Goal: Task Accomplishment & Management: Manage account settings

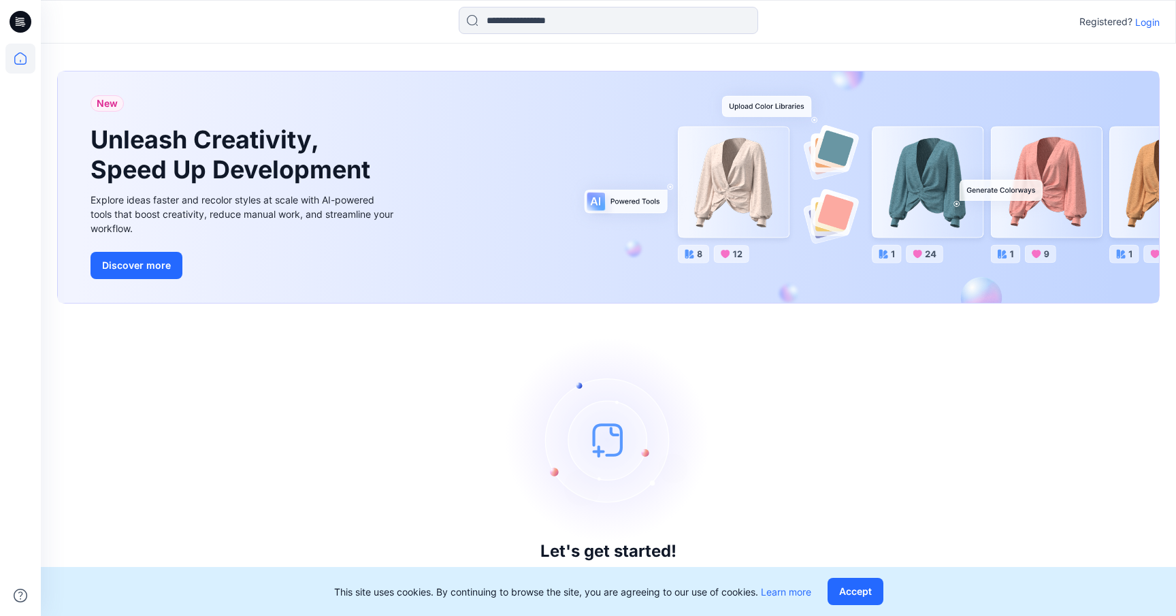
click at [1149, 20] on p "Login" at bounding box center [1148, 22] width 25 height 14
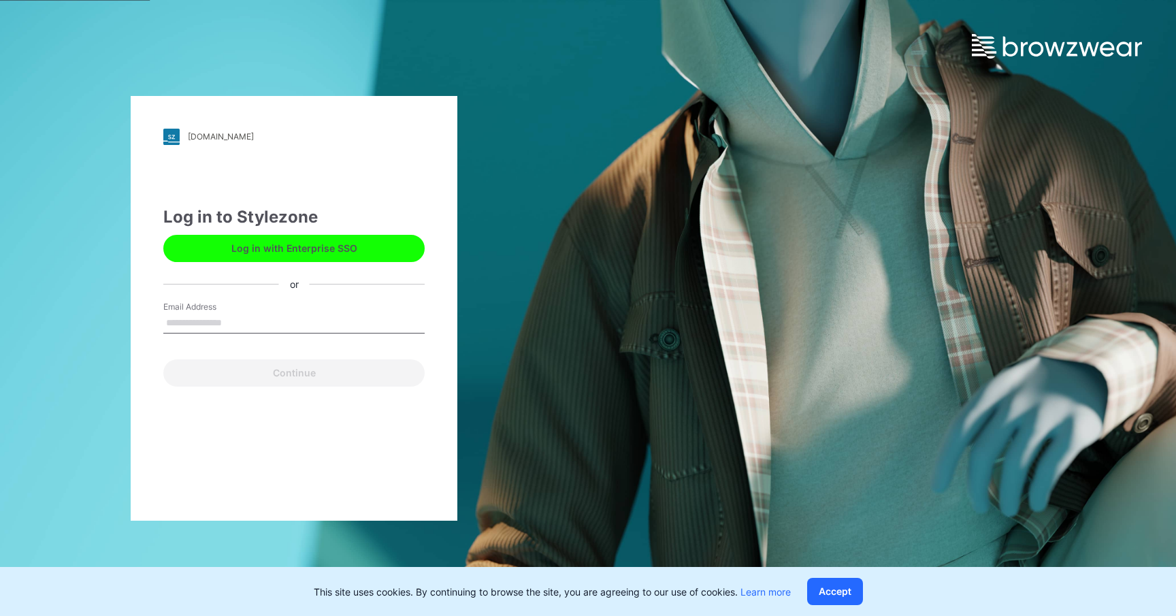
click at [223, 327] on input "Email Address" at bounding box center [293, 323] width 261 height 20
type input "**********"
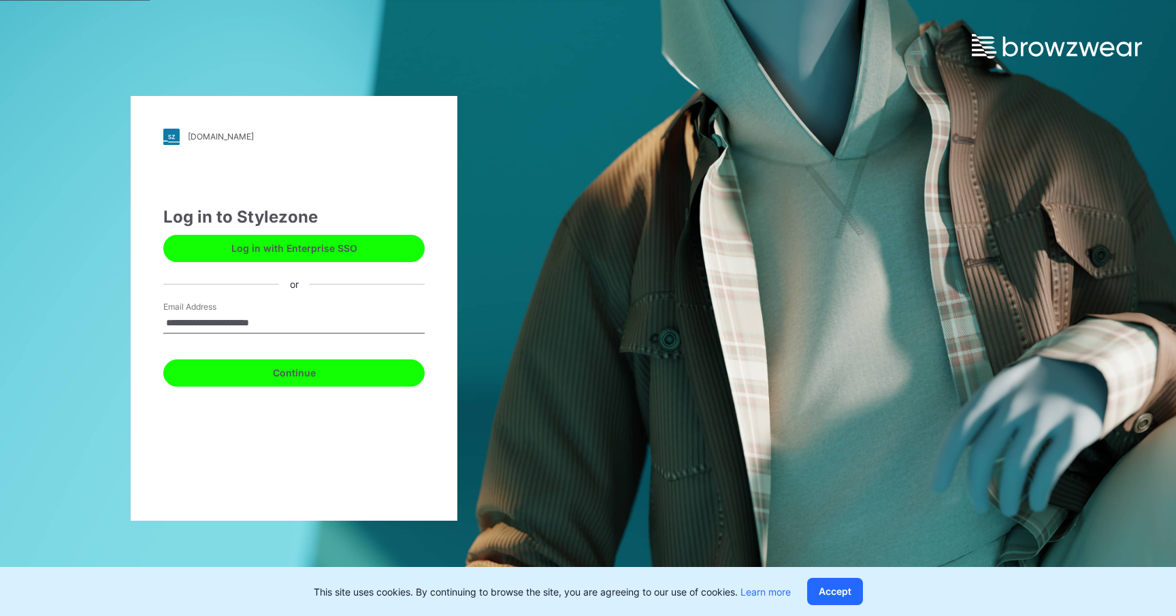
click at [262, 372] on button "Continue" at bounding box center [293, 372] width 261 height 27
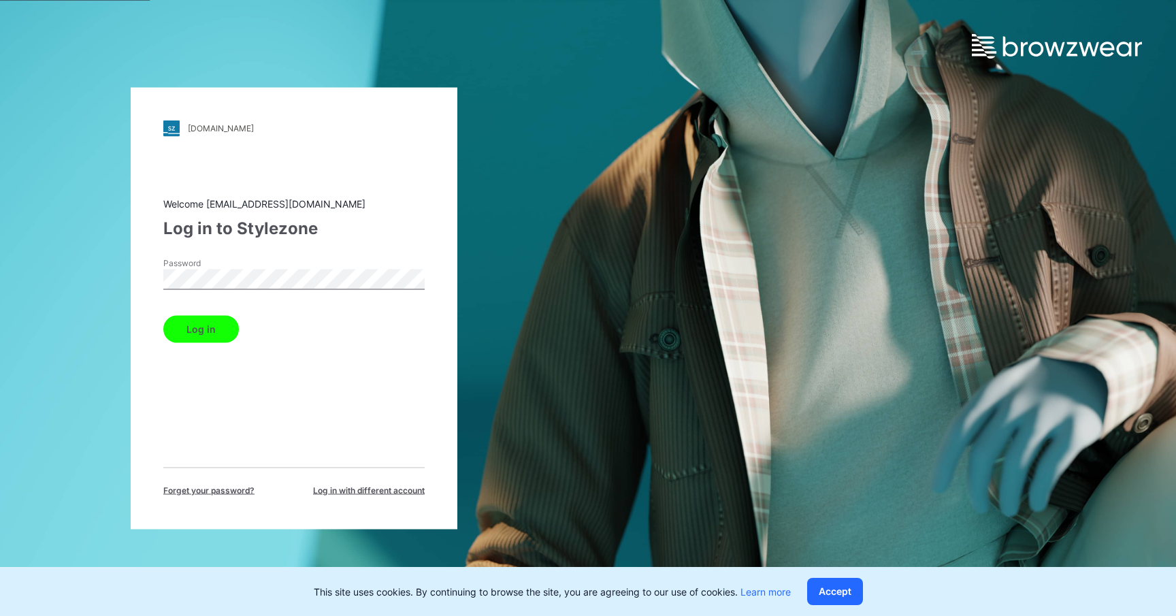
click at [185, 332] on button "Log in" at bounding box center [201, 328] width 76 height 27
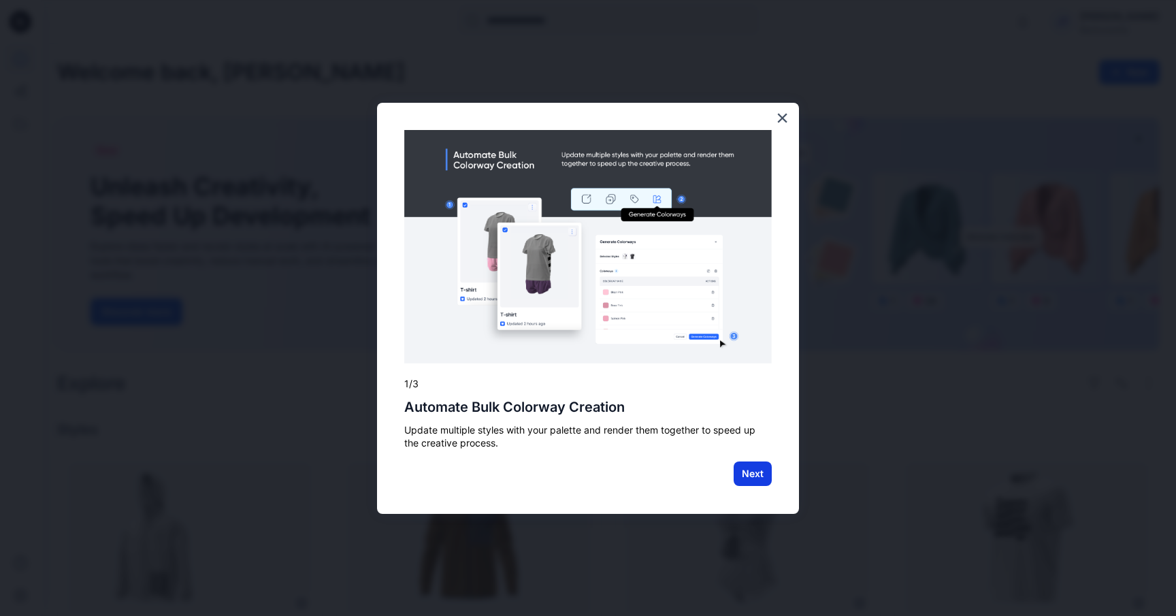
click at [750, 474] on button "Next" at bounding box center [753, 474] width 38 height 25
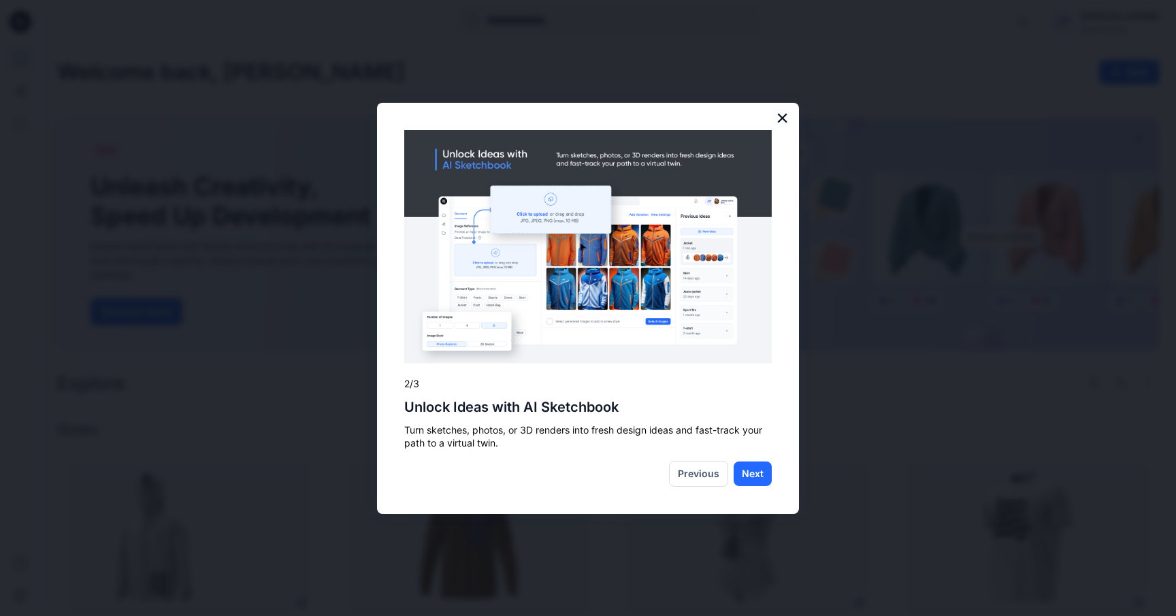
click at [783, 116] on button "×" at bounding box center [782, 118] width 13 height 22
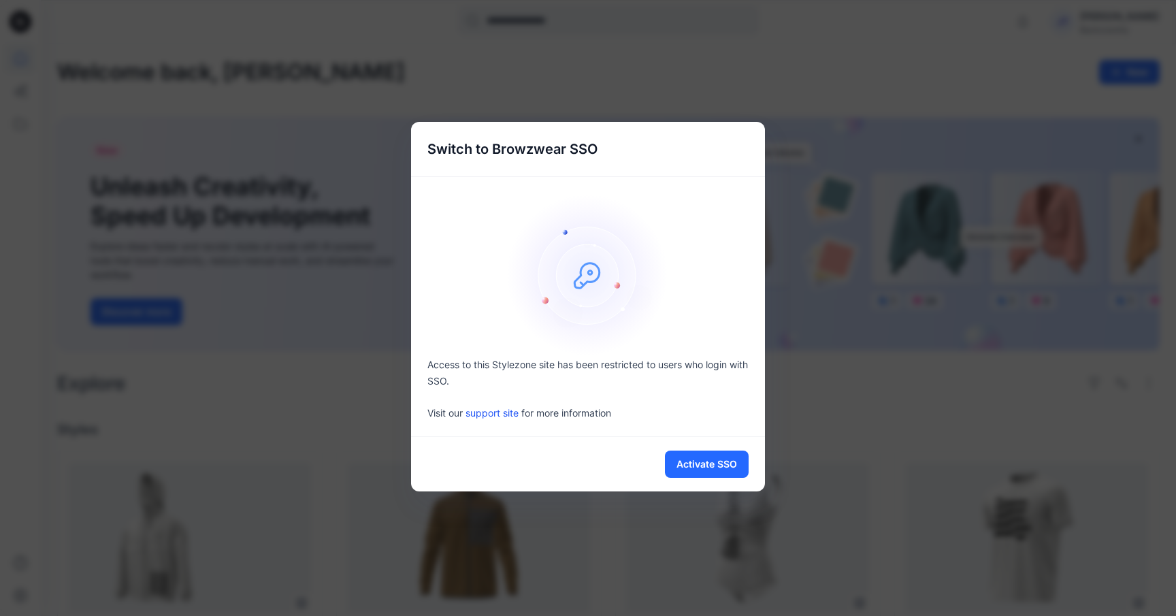
click at [566, 470] on div "Activate SSO" at bounding box center [588, 464] width 354 height 54
click at [696, 464] on button "Activate SSO" at bounding box center [707, 464] width 84 height 27
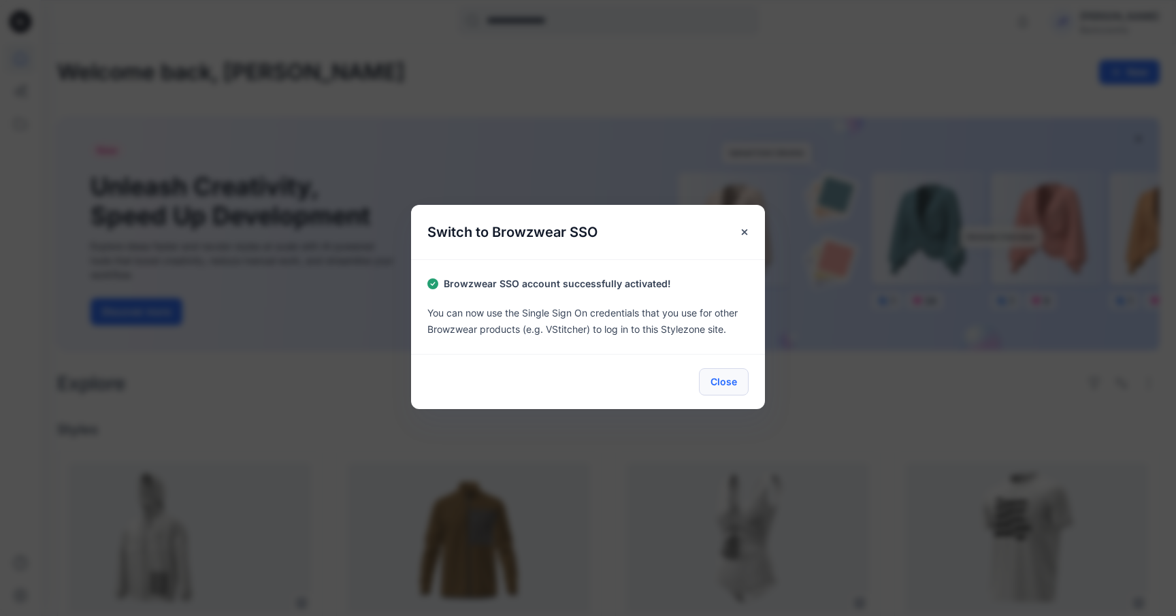
click at [727, 387] on button "Close" at bounding box center [724, 381] width 50 height 27
click at [720, 380] on button "Close" at bounding box center [724, 381] width 50 height 27
click at [726, 378] on button "Close" at bounding box center [724, 381] width 50 height 27
click at [745, 224] on button "Close" at bounding box center [745, 232] width 25 height 25
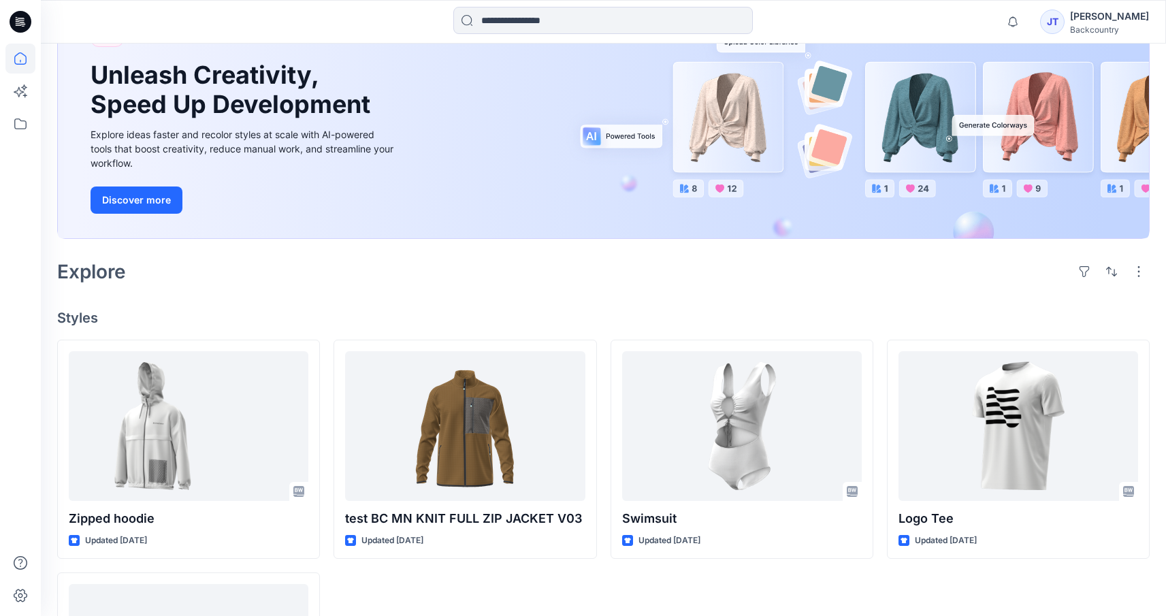
scroll to position [116, 0]
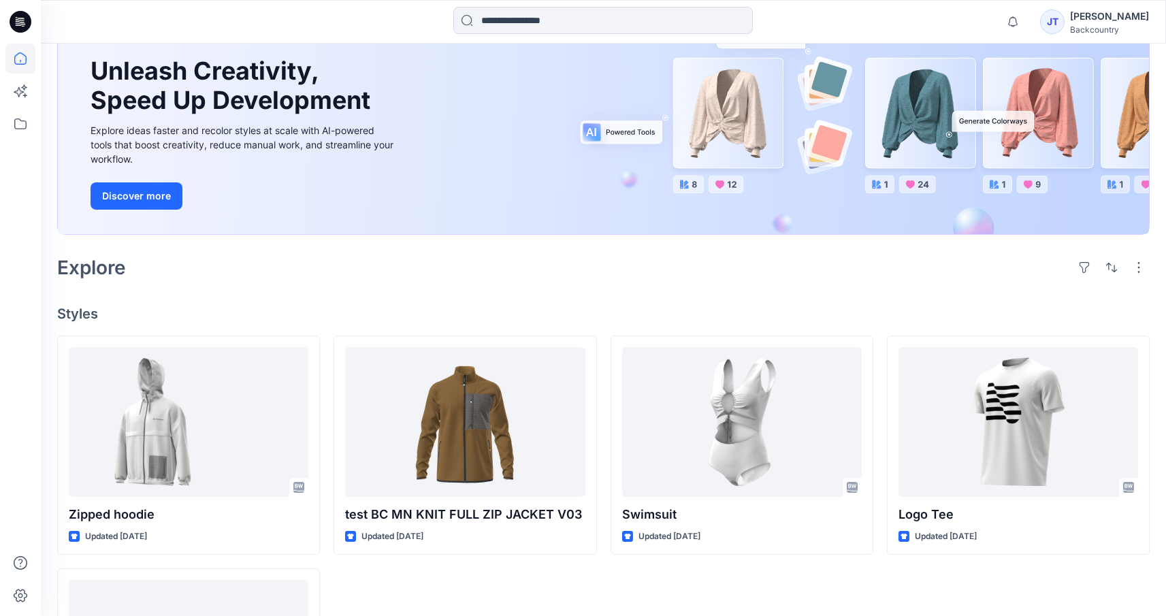
click at [1111, 31] on div "Backcountry" at bounding box center [1109, 30] width 79 height 10
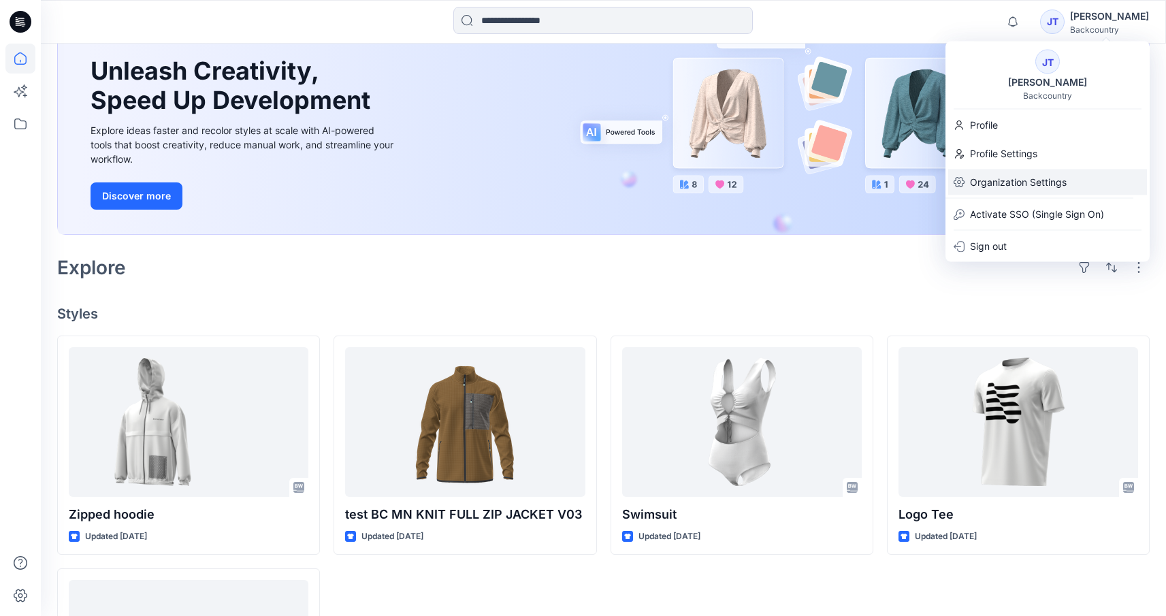
click at [1049, 177] on p "Organization Settings" at bounding box center [1018, 183] width 97 height 26
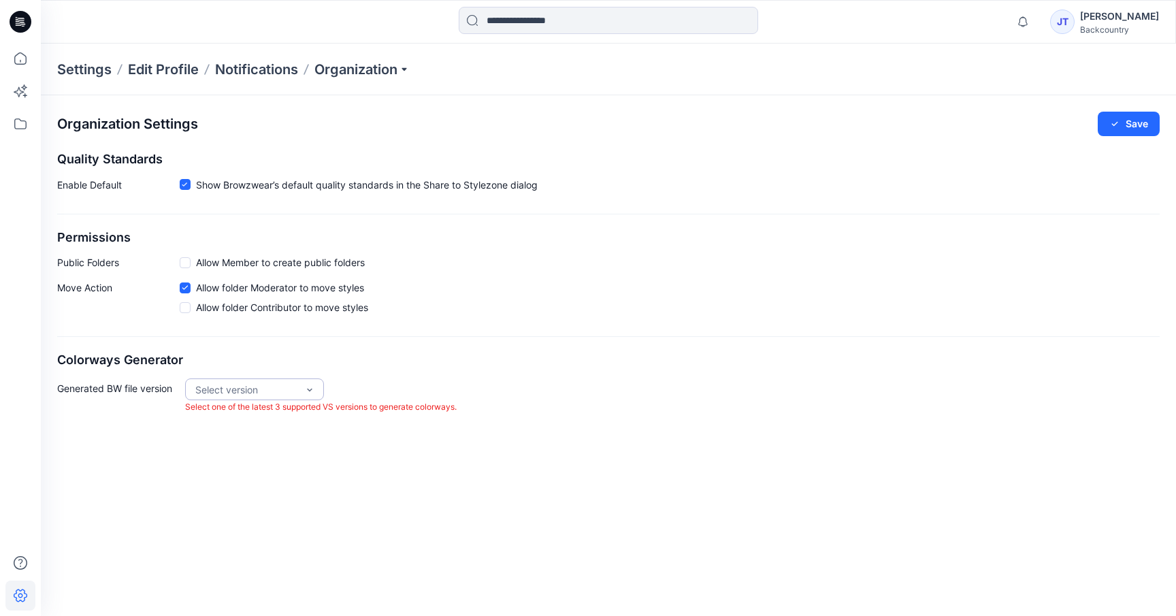
click at [428, 363] on h2 "Colorways Generator" at bounding box center [608, 360] width 1103 height 14
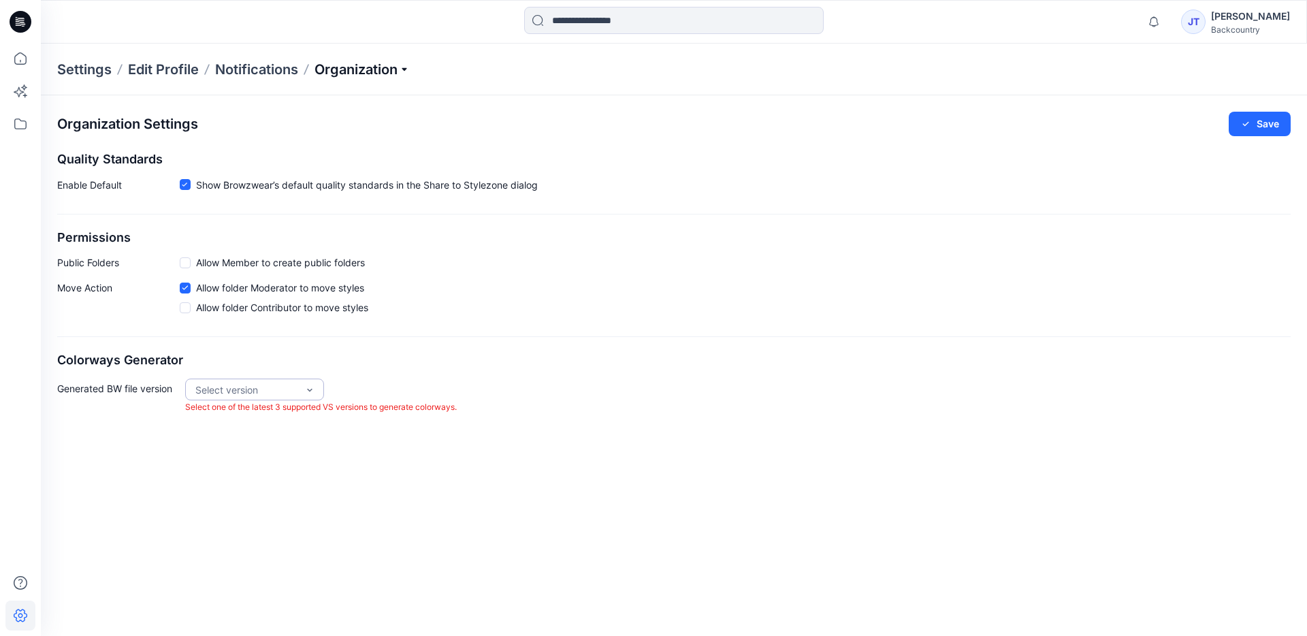
click at [404, 67] on p "Organization" at bounding box center [362, 69] width 95 height 19
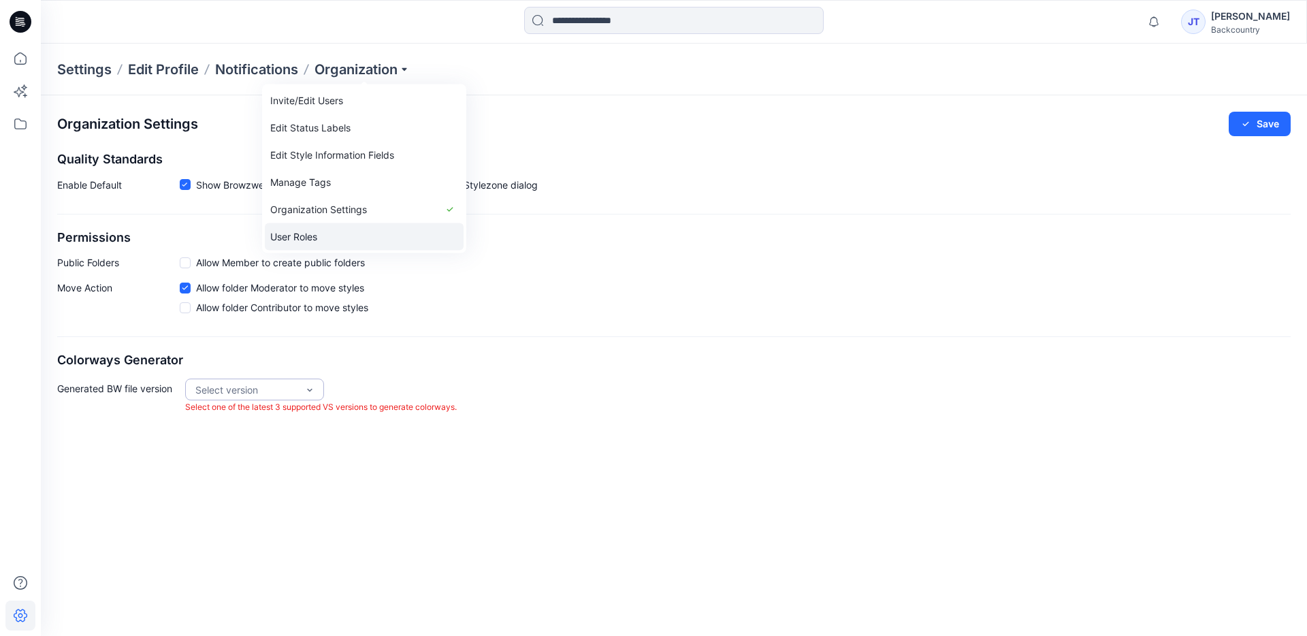
click at [295, 234] on link "User Roles" at bounding box center [364, 236] width 199 height 27
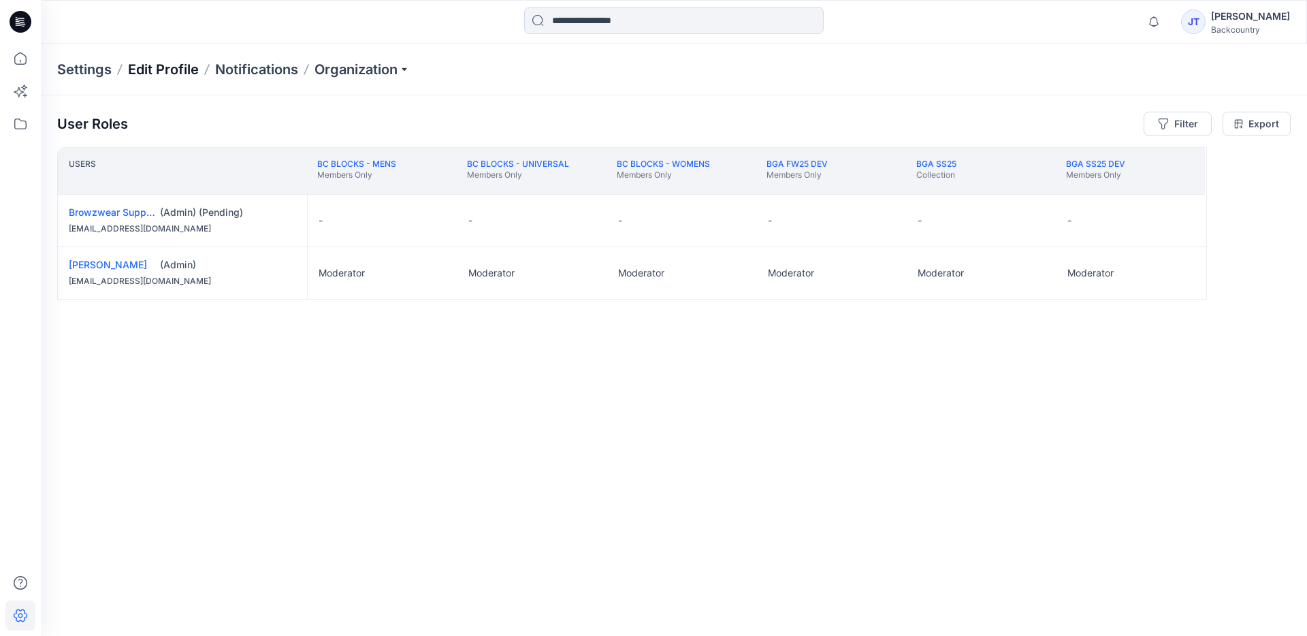
click at [162, 69] on p "Edit Profile" at bounding box center [163, 69] width 71 height 19
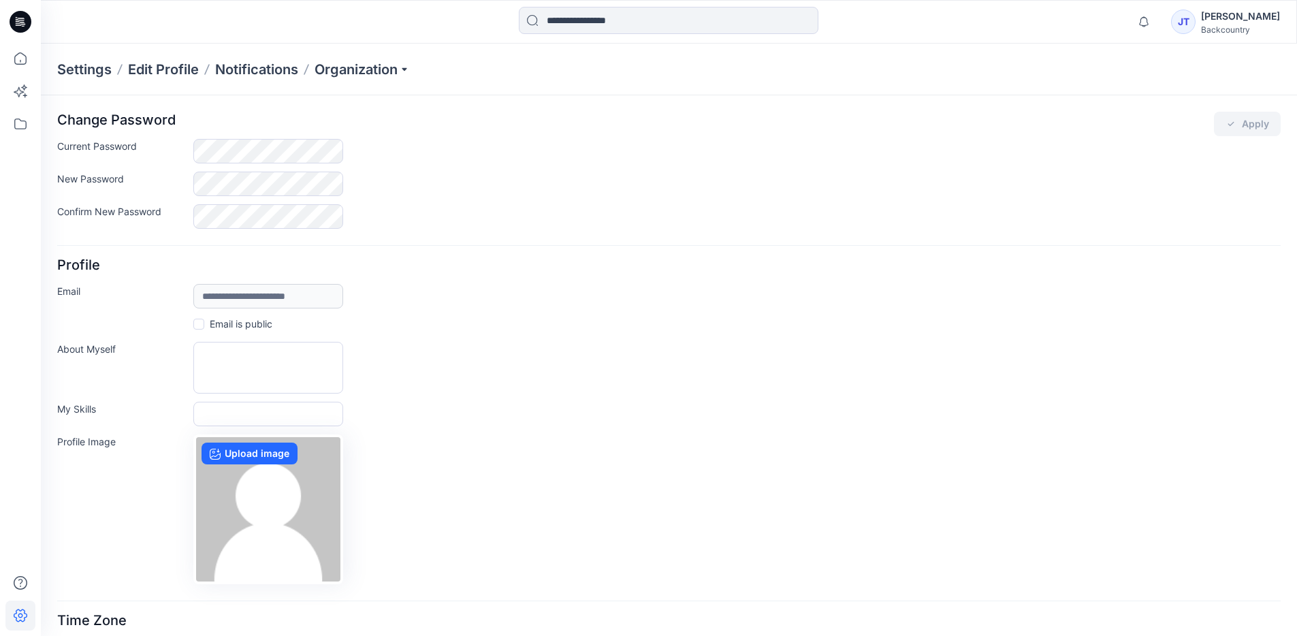
click at [79, 64] on p "Settings" at bounding box center [84, 69] width 54 height 19
click at [269, 67] on p "Notifications" at bounding box center [256, 69] width 83 height 19
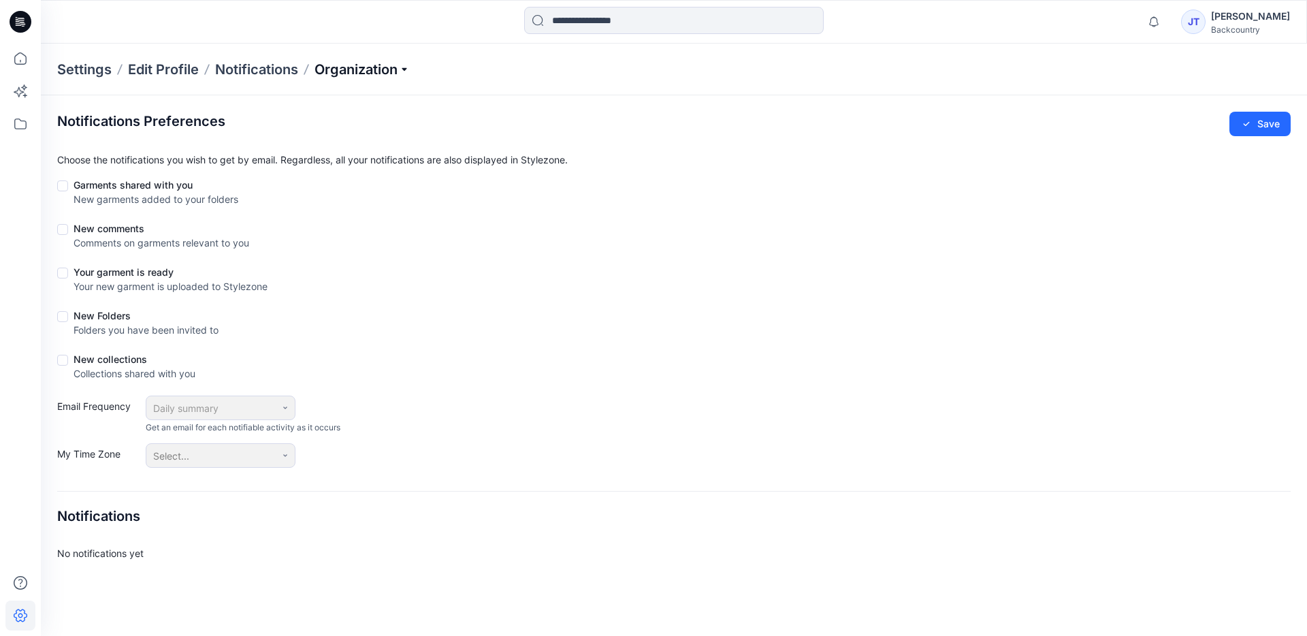
click at [384, 67] on p "Organization" at bounding box center [362, 69] width 95 height 19
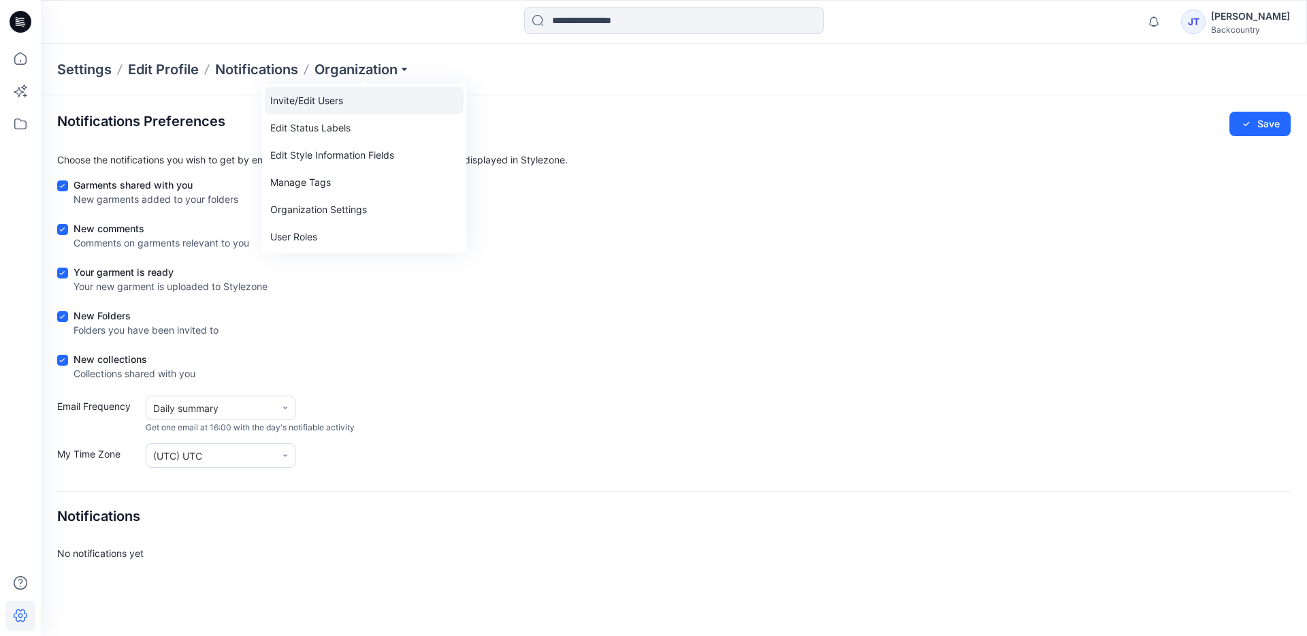
click at [326, 99] on link "Invite/Edit Users" at bounding box center [364, 100] width 199 height 27
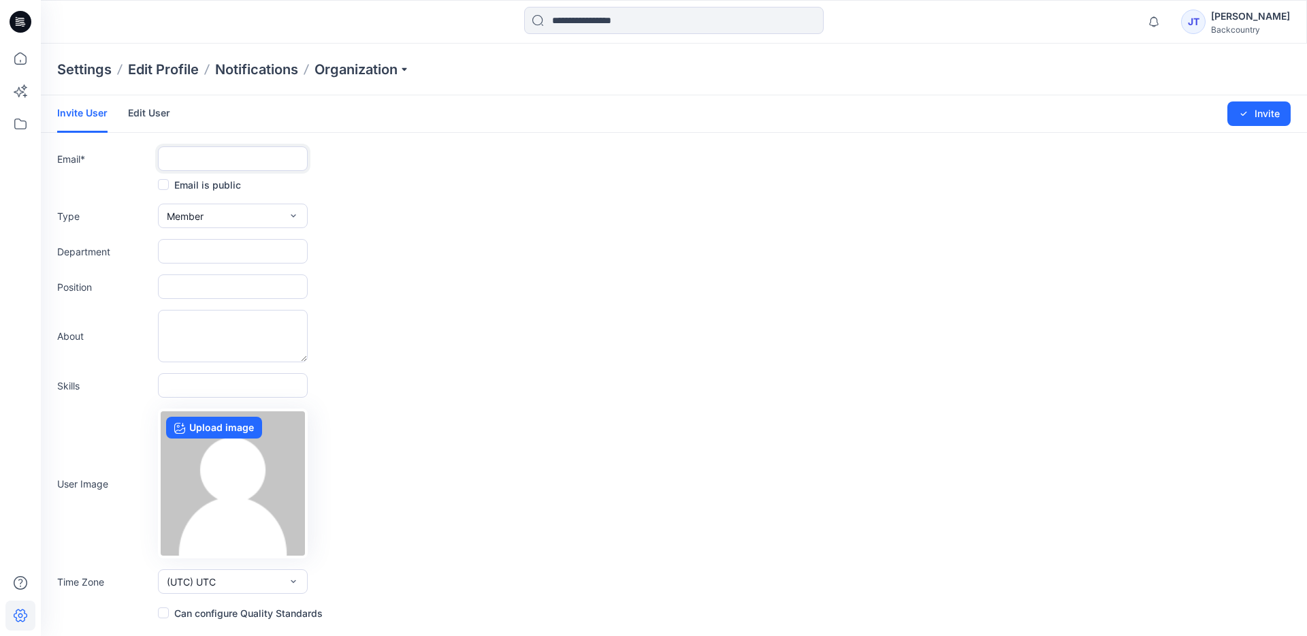
click at [200, 163] on input "text" at bounding box center [233, 158] width 150 height 25
click at [227, 159] on input "text" at bounding box center [233, 158] width 150 height 25
type input "**********"
click at [213, 242] on input "text" at bounding box center [233, 251] width 150 height 25
click at [1176, 112] on button "Invite" at bounding box center [1259, 113] width 63 height 25
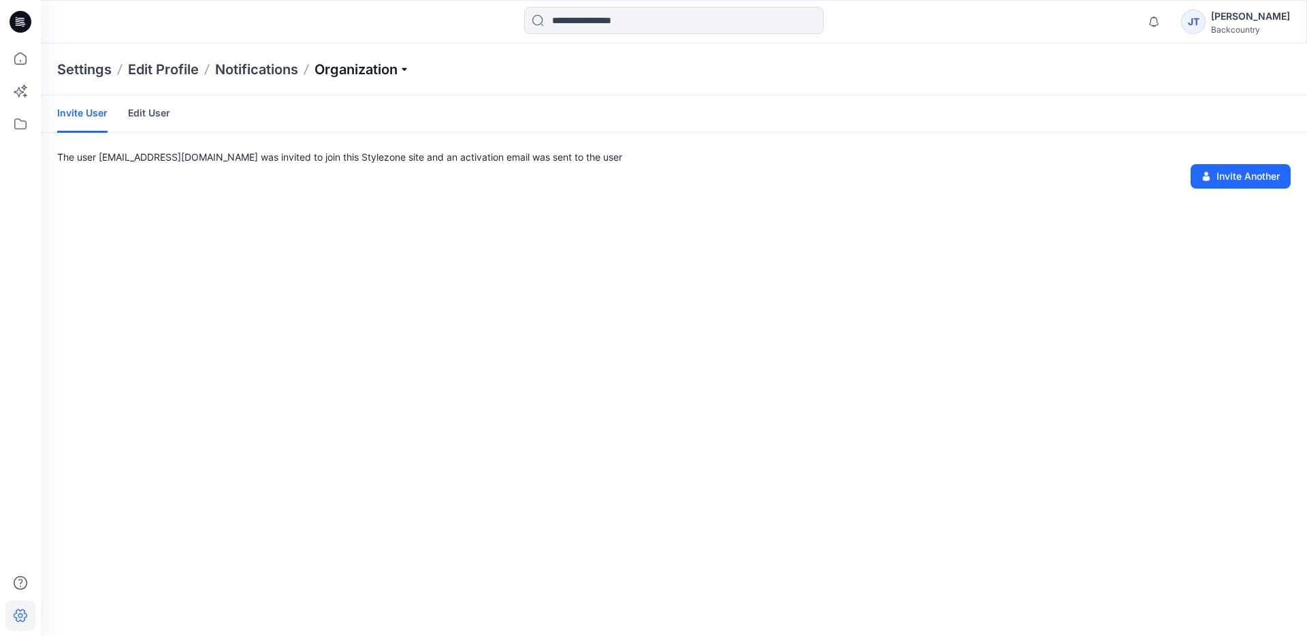
click at [357, 70] on p "Organization" at bounding box center [362, 69] width 95 height 19
click at [1176, 178] on button "Invite Another" at bounding box center [1241, 176] width 100 height 25
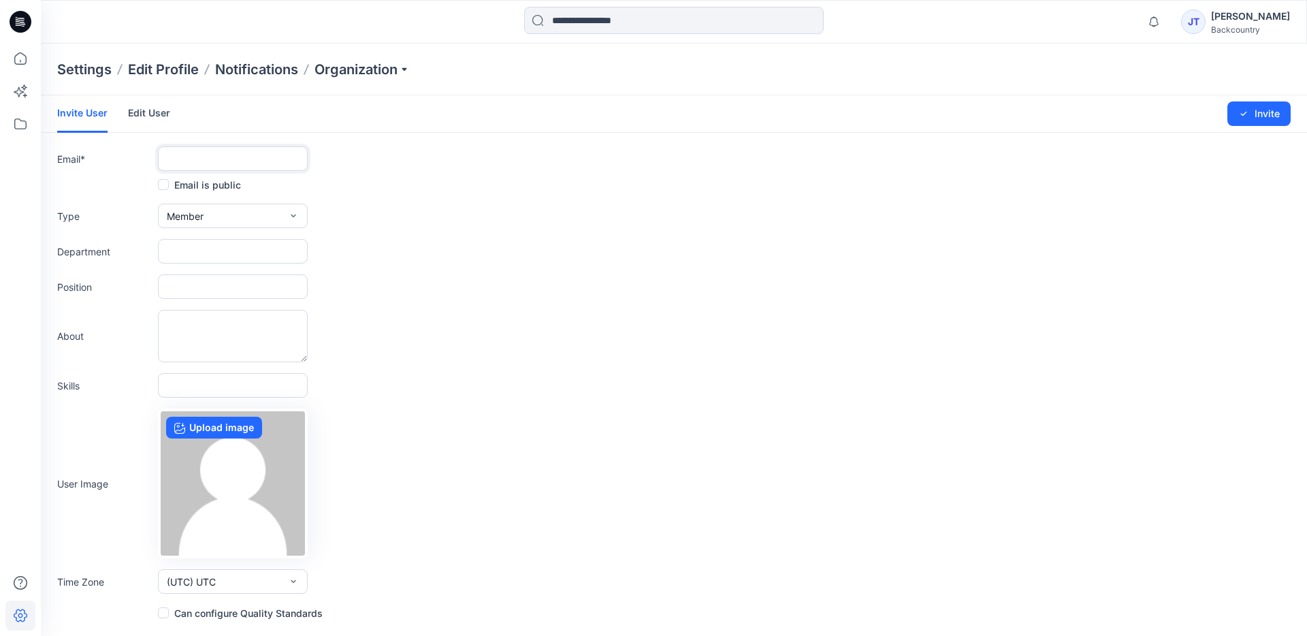
click at [275, 163] on input "text" at bounding box center [233, 158] width 150 height 25
type input "**********"
click at [1176, 118] on button "Invite" at bounding box center [1259, 113] width 63 height 25
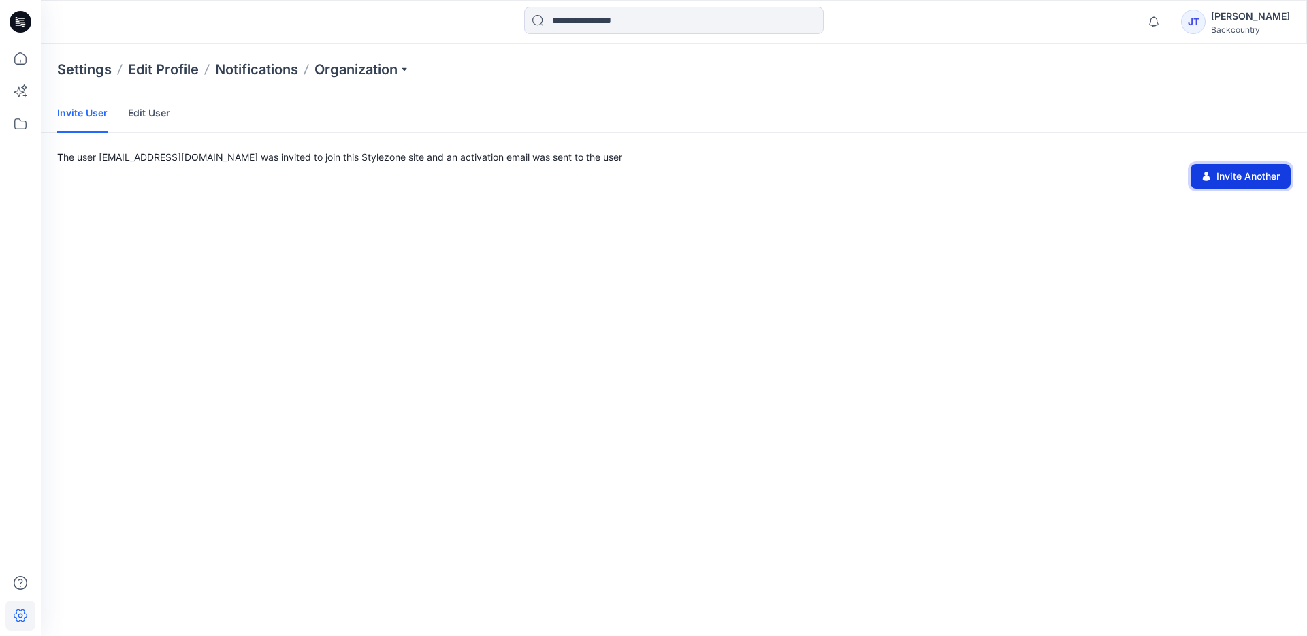
click at [1176, 172] on button "Invite Another" at bounding box center [1241, 176] width 100 height 25
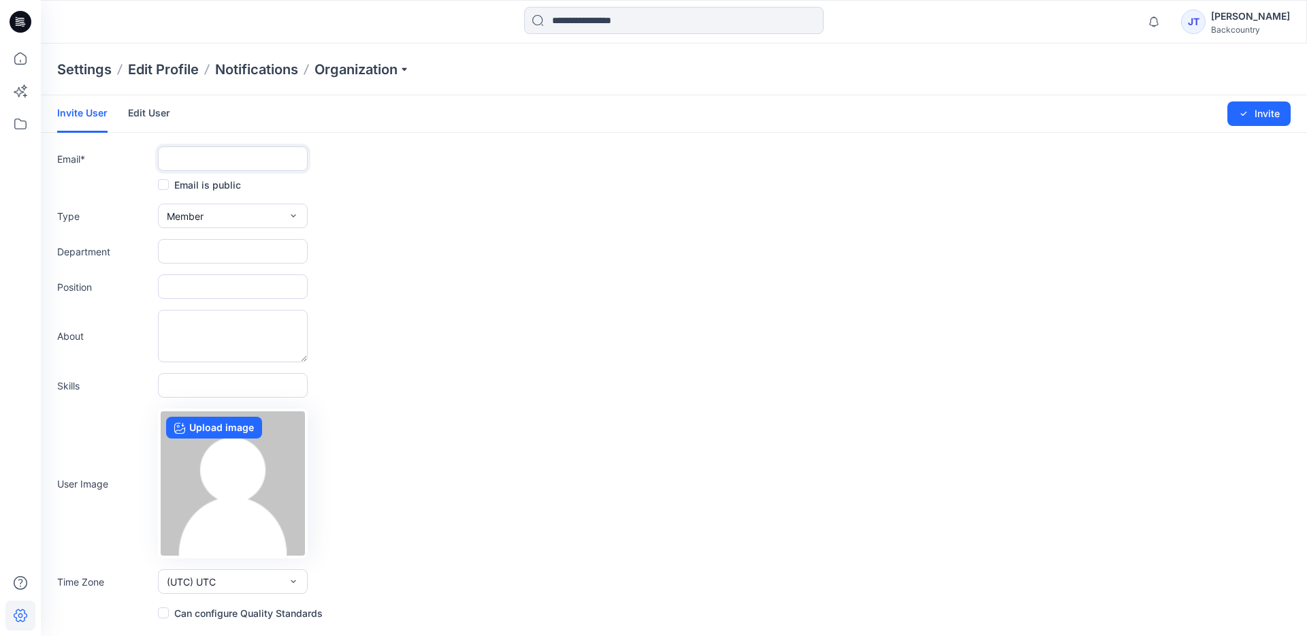
click at [178, 159] on input "text" at bounding box center [233, 158] width 150 height 25
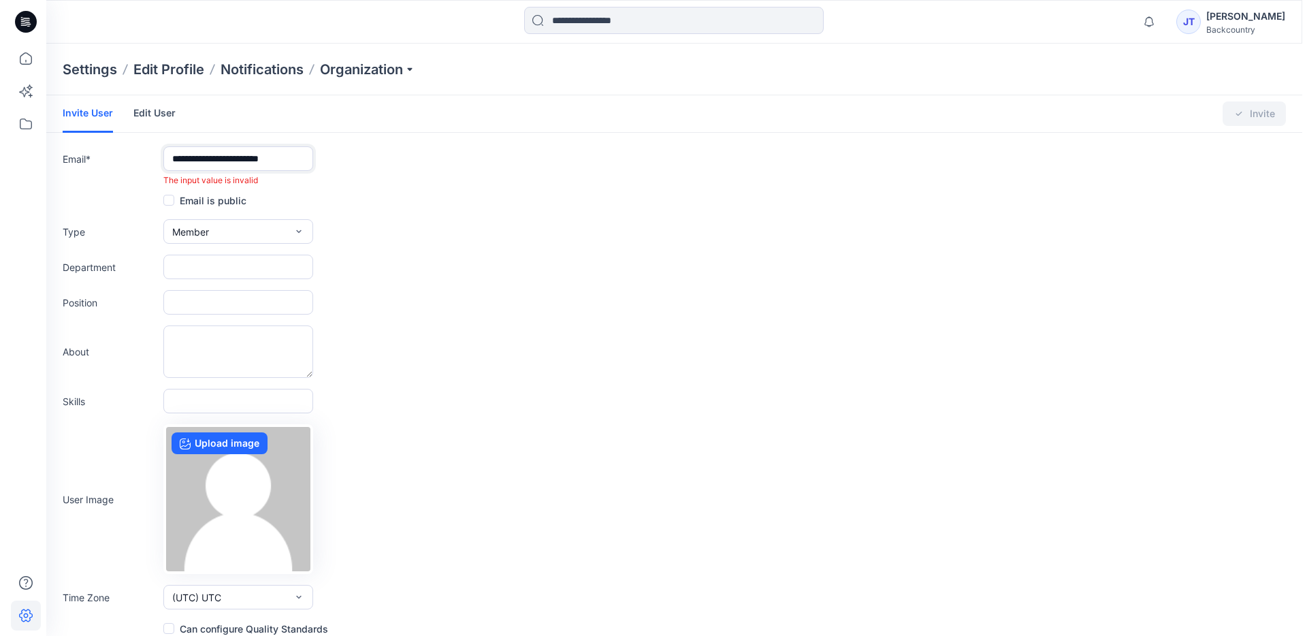
scroll to position [0, 2]
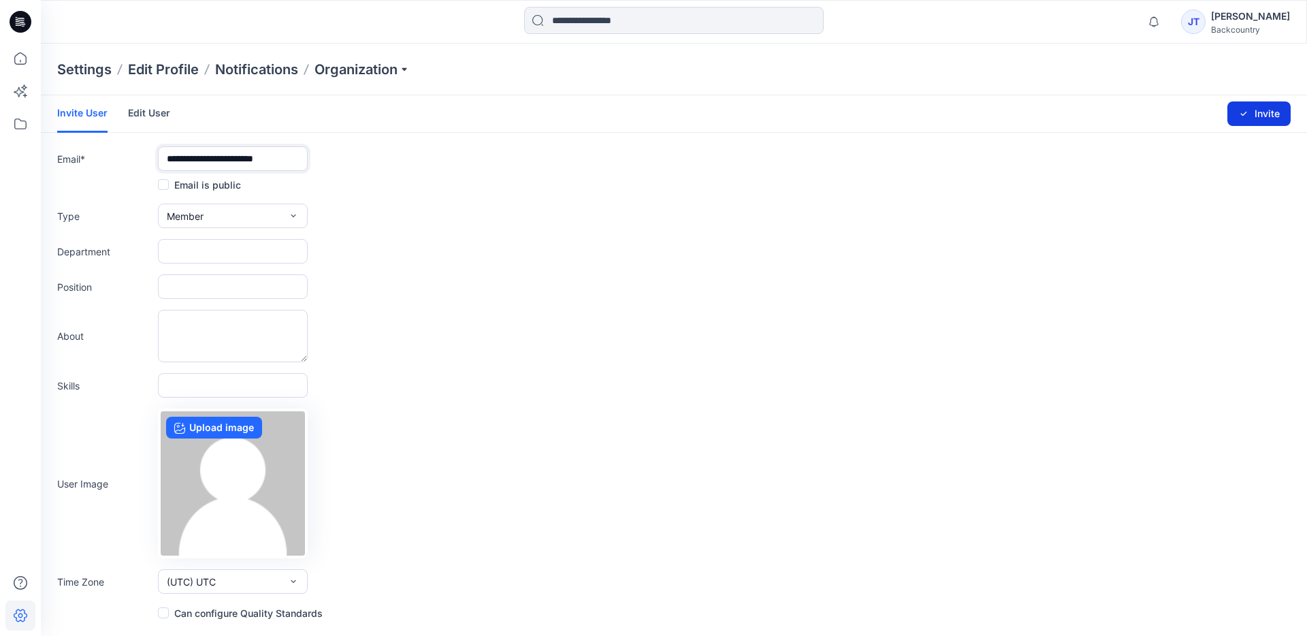
type input "**********"
click at [1176, 106] on button "Invite" at bounding box center [1259, 113] width 63 height 25
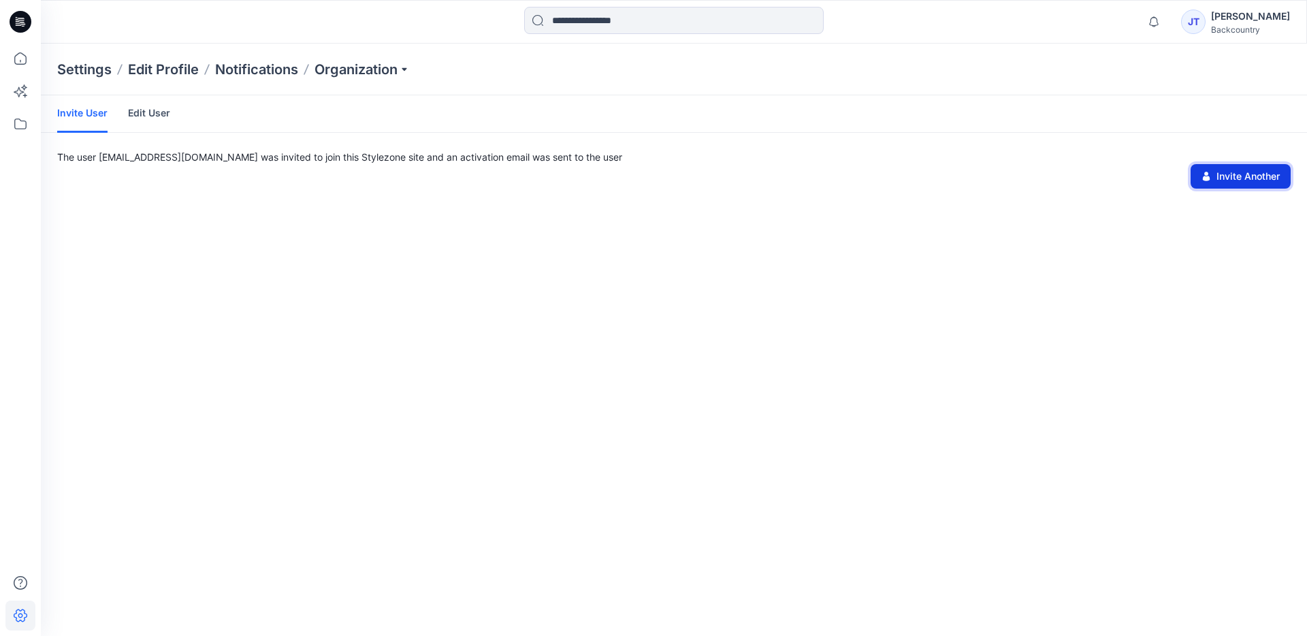
click at [1176, 178] on button "Invite Another" at bounding box center [1241, 176] width 100 height 25
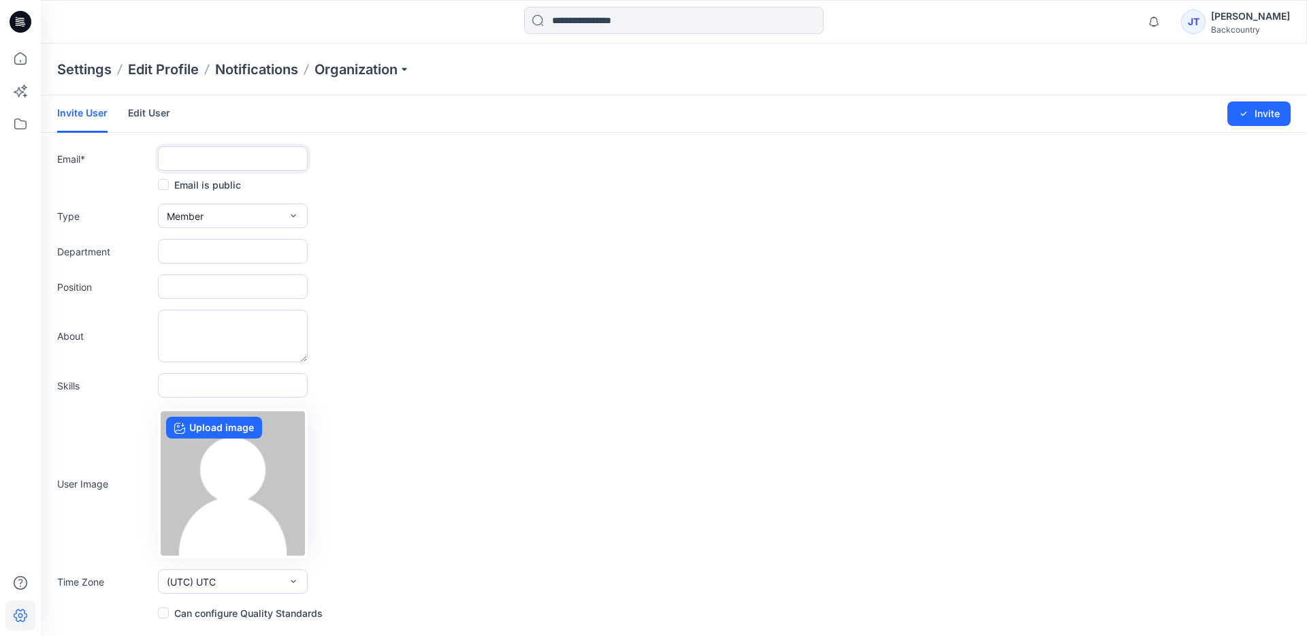
click at [217, 160] on input "text" at bounding box center [233, 158] width 150 height 25
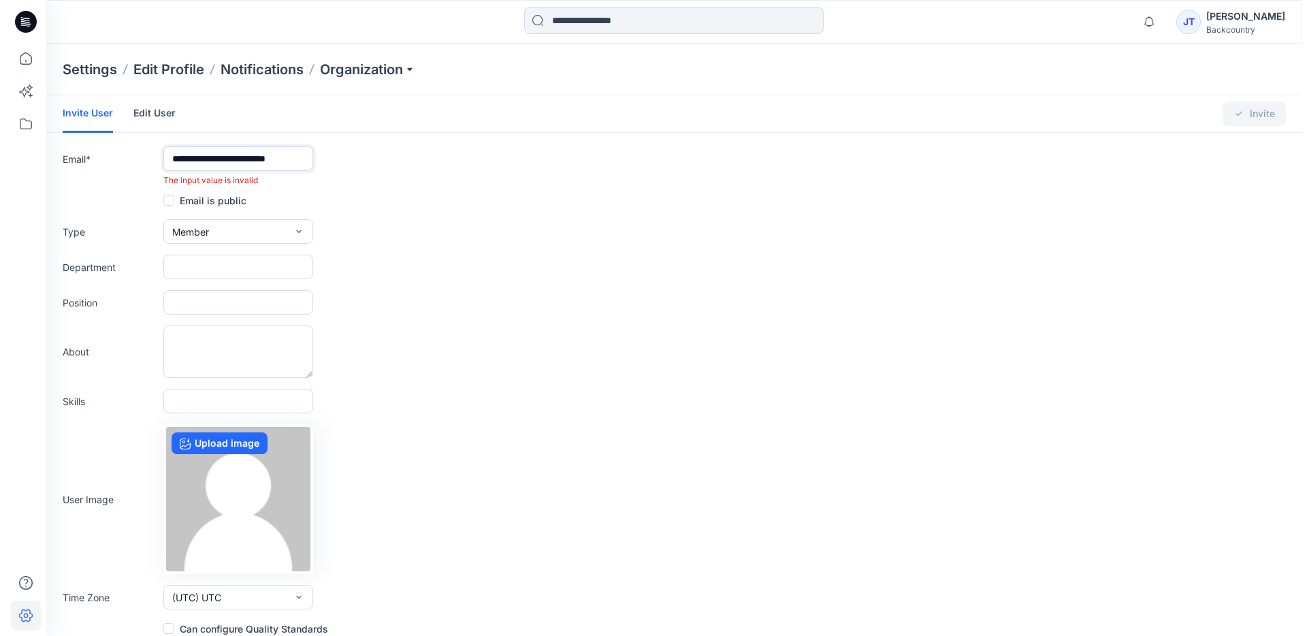
scroll to position [0, 7]
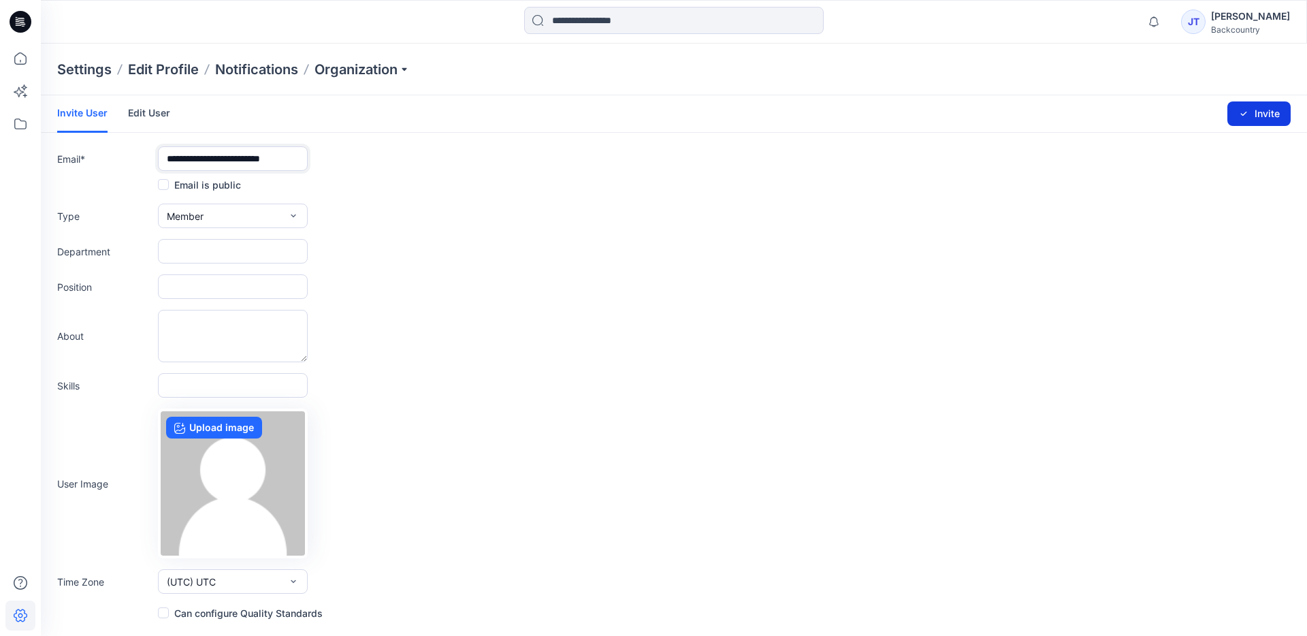
type input "**********"
click at [1176, 116] on button "Invite" at bounding box center [1259, 113] width 63 height 25
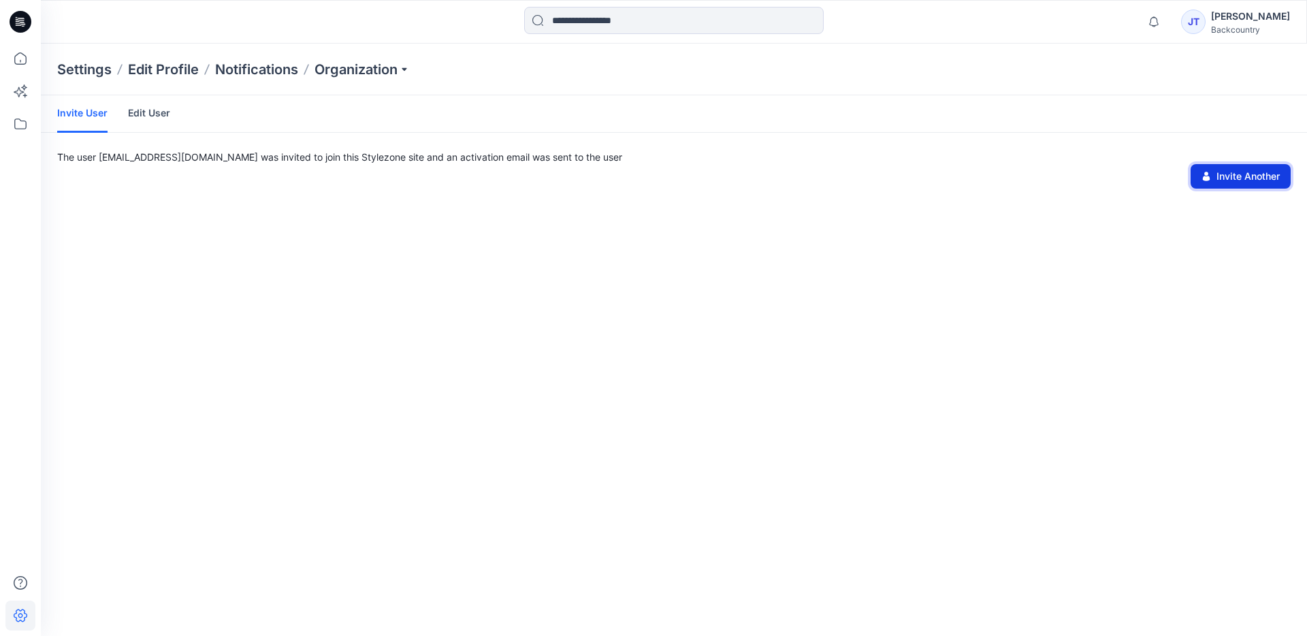
click at [1176, 171] on button "Invite Another" at bounding box center [1241, 176] width 100 height 25
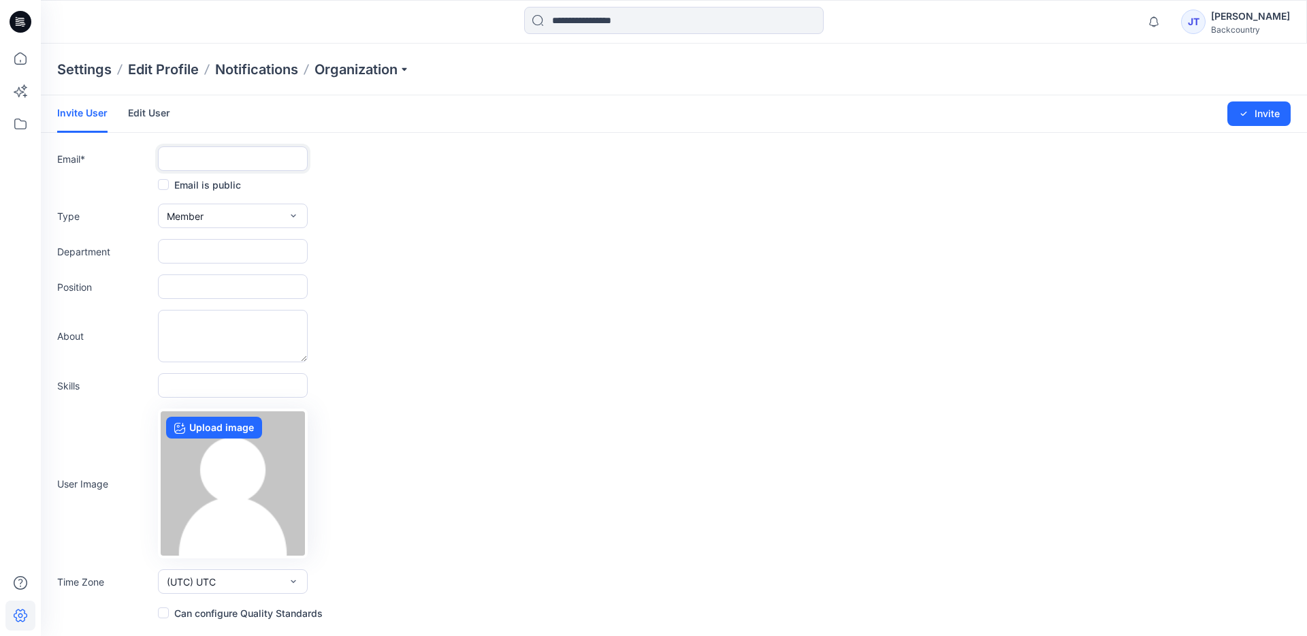
click at [214, 161] on input "text" at bounding box center [233, 158] width 150 height 25
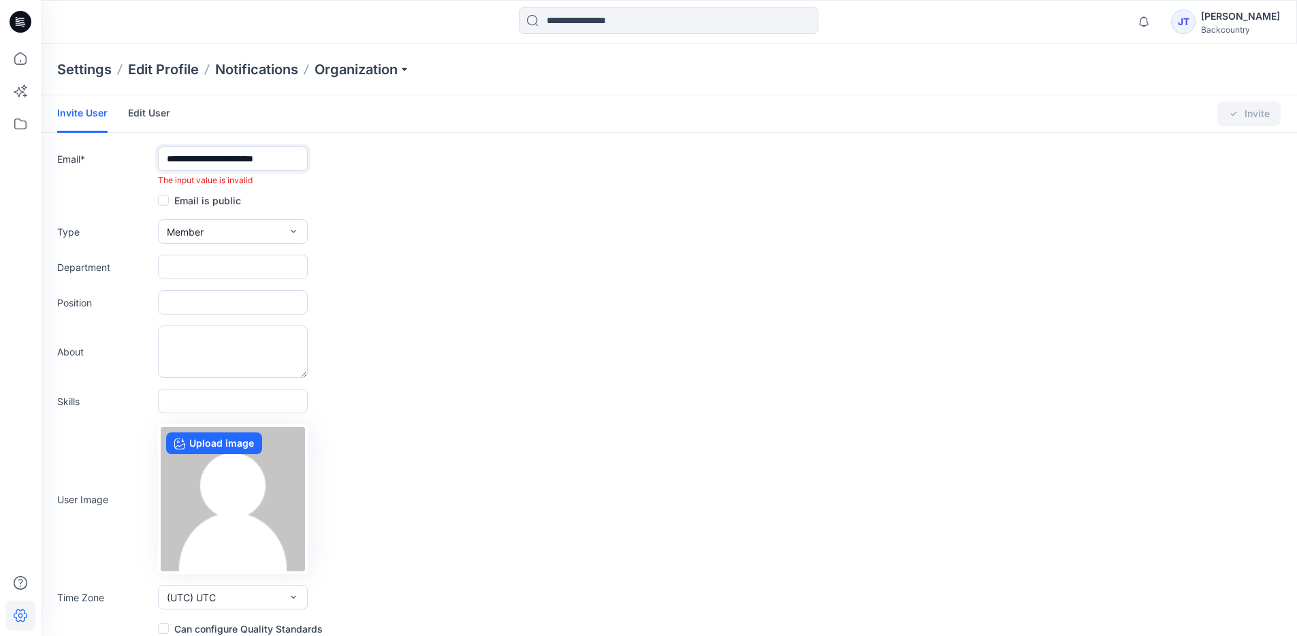
scroll to position [0, 6]
type input "**********"
click at [322, 187] on form "**********" at bounding box center [669, 365] width 1256 height 541
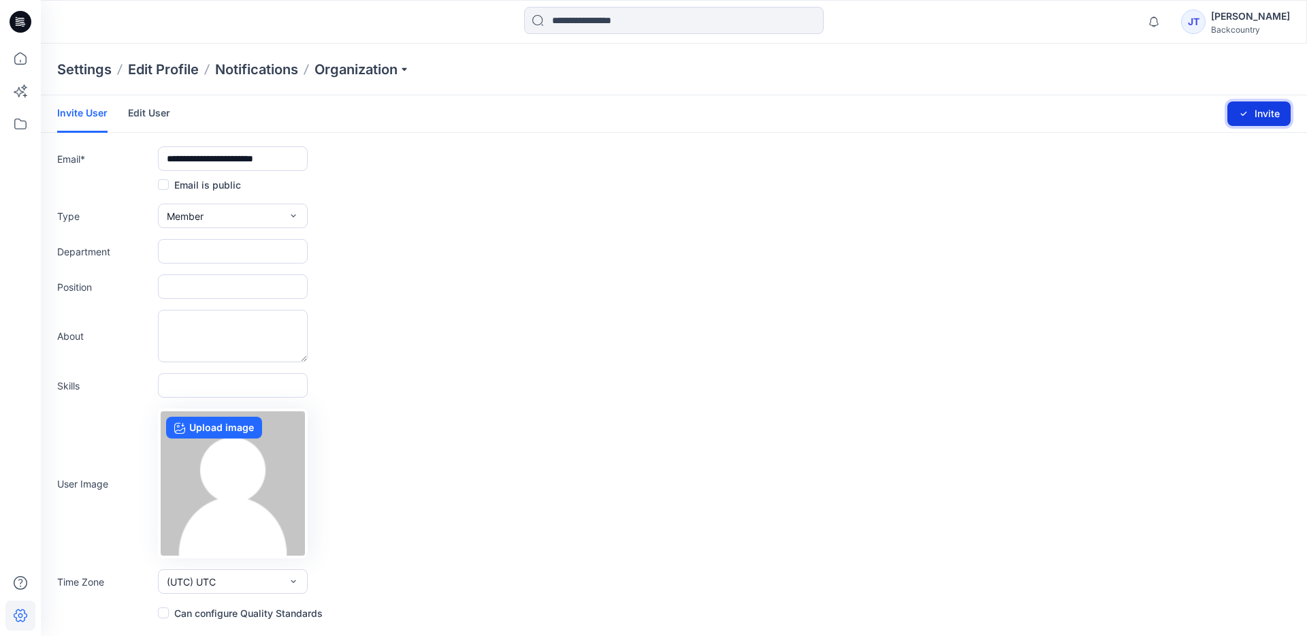
click at [1176, 116] on button "Invite" at bounding box center [1259, 113] width 63 height 25
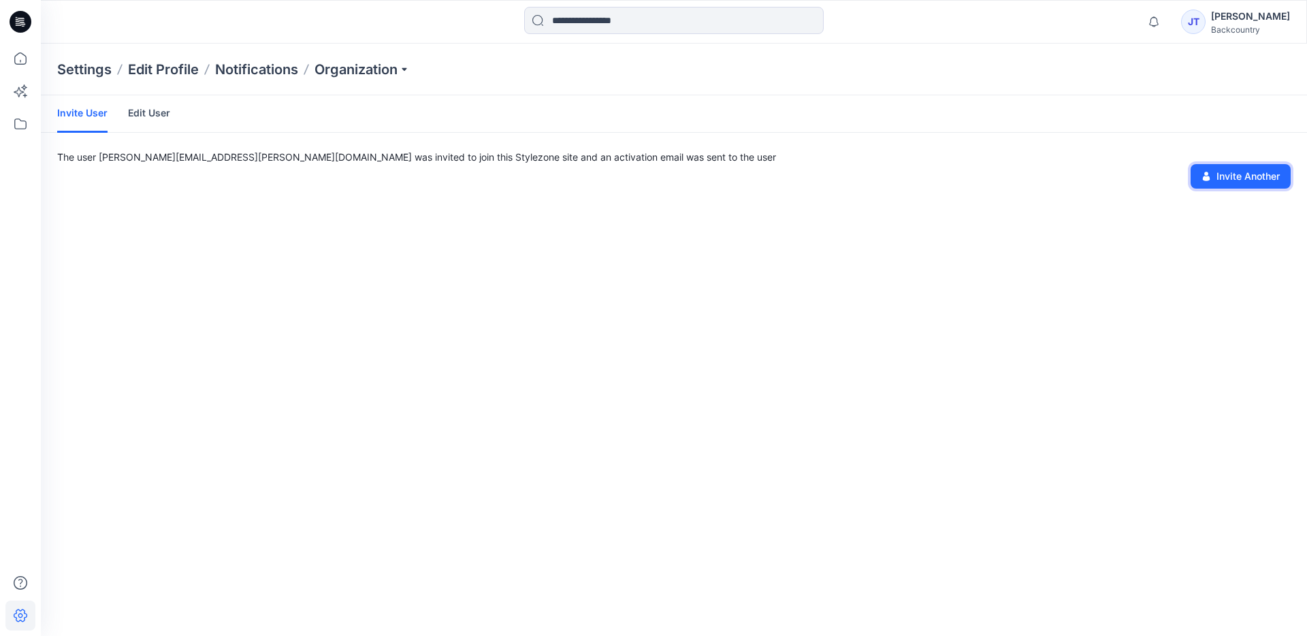
click at [1176, 172] on button "Invite Another" at bounding box center [1241, 176] width 100 height 25
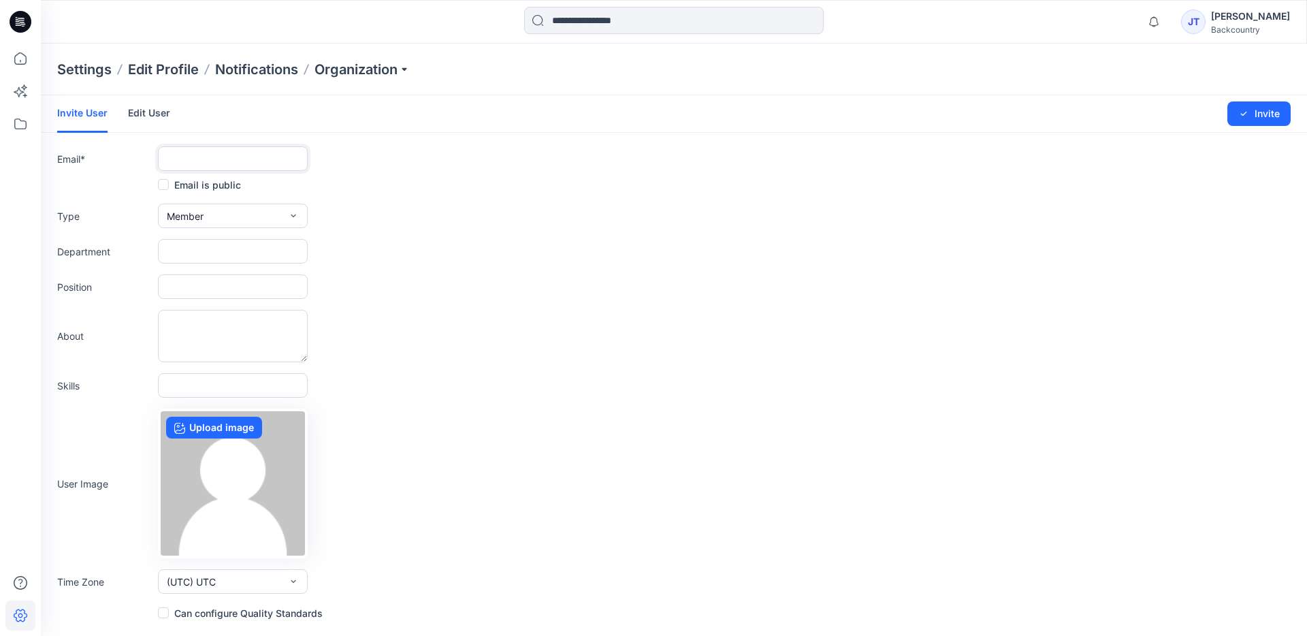
click at [205, 160] on input "text" at bounding box center [233, 158] width 150 height 25
type input "**********"
click at [1176, 109] on button "Invite" at bounding box center [1259, 113] width 63 height 25
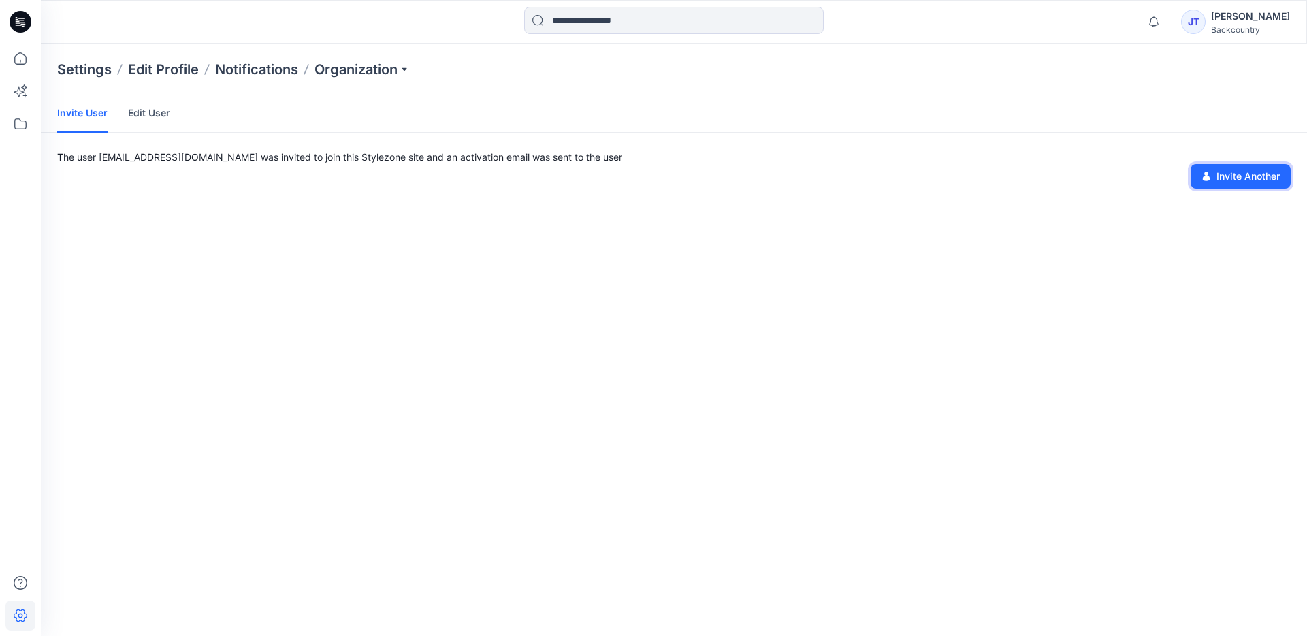
click at [1176, 173] on button "Invite Another" at bounding box center [1241, 176] width 100 height 25
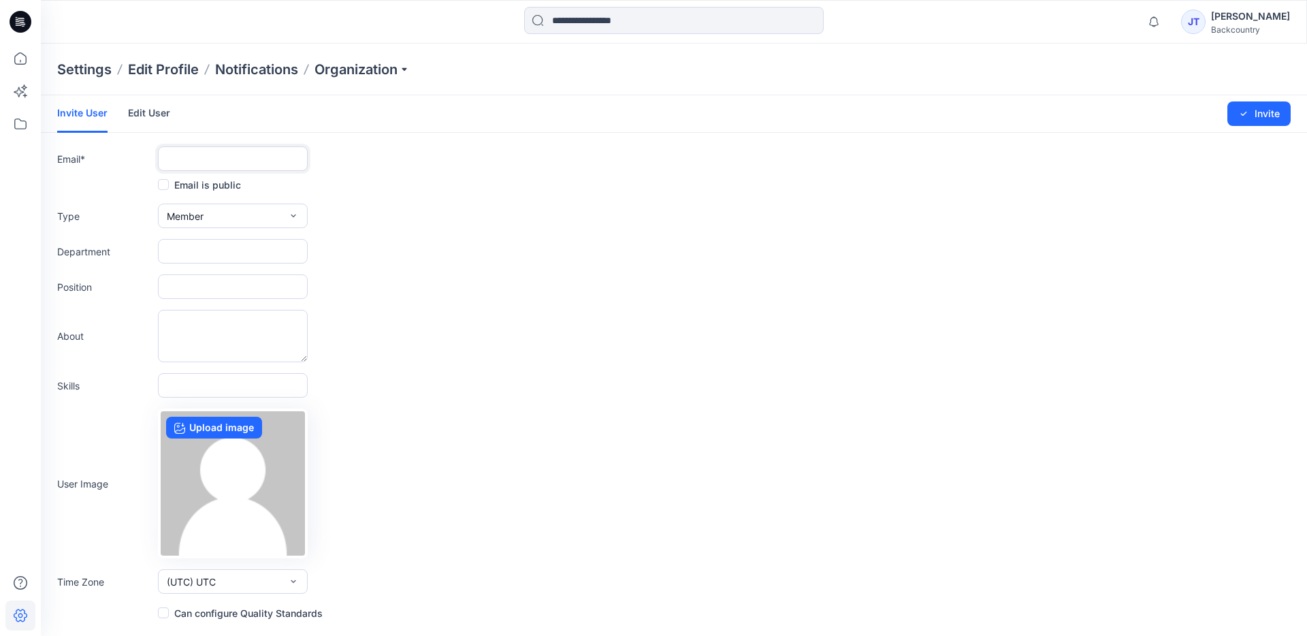
click at [235, 161] on input "text" at bounding box center [233, 158] width 150 height 25
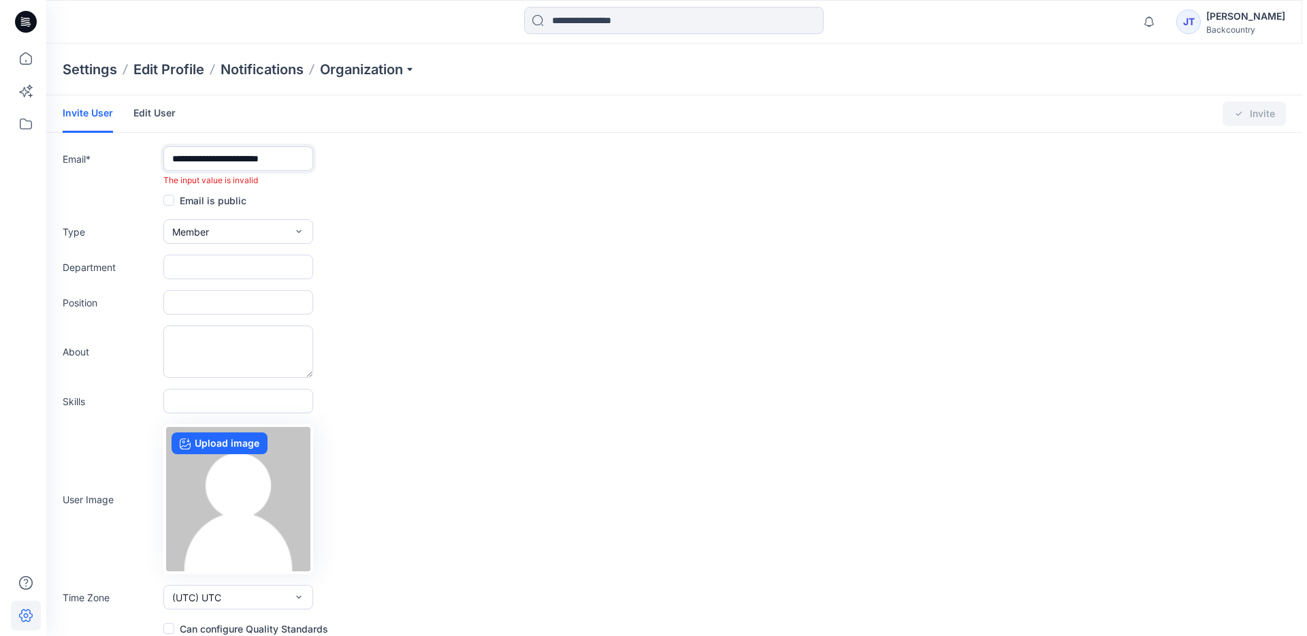
scroll to position [0, 3]
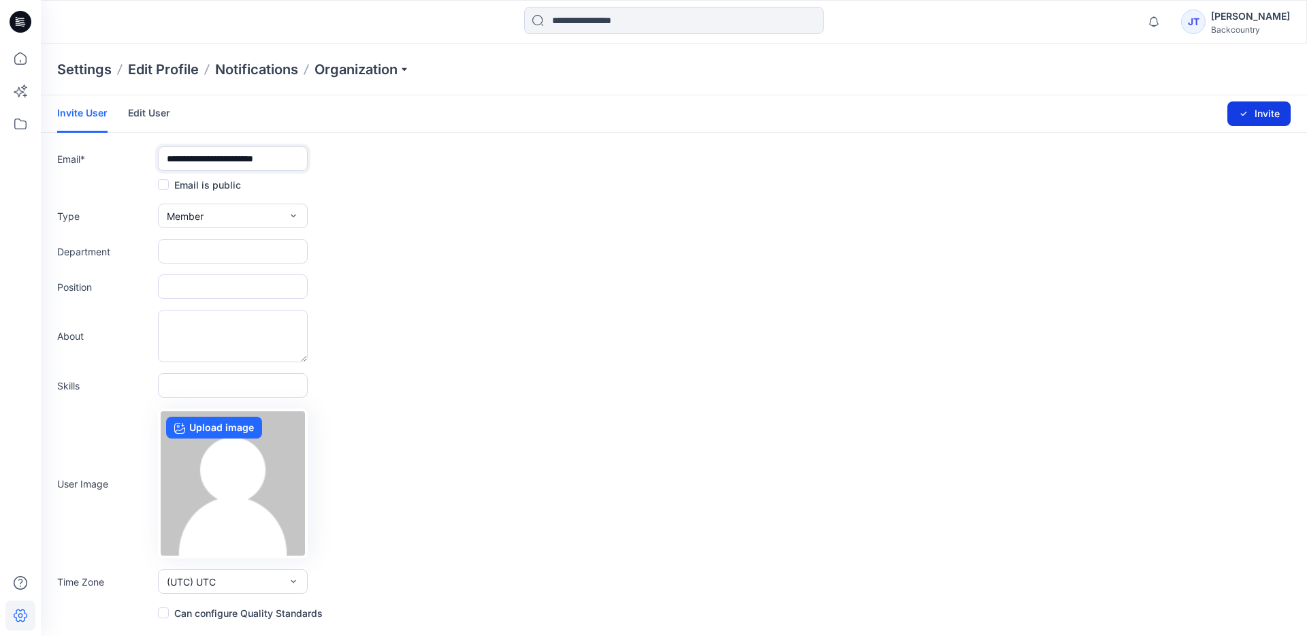
type input "**********"
click at [1176, 111] on button "Invite" at bounding box center [1259, 113] width 63 height 25
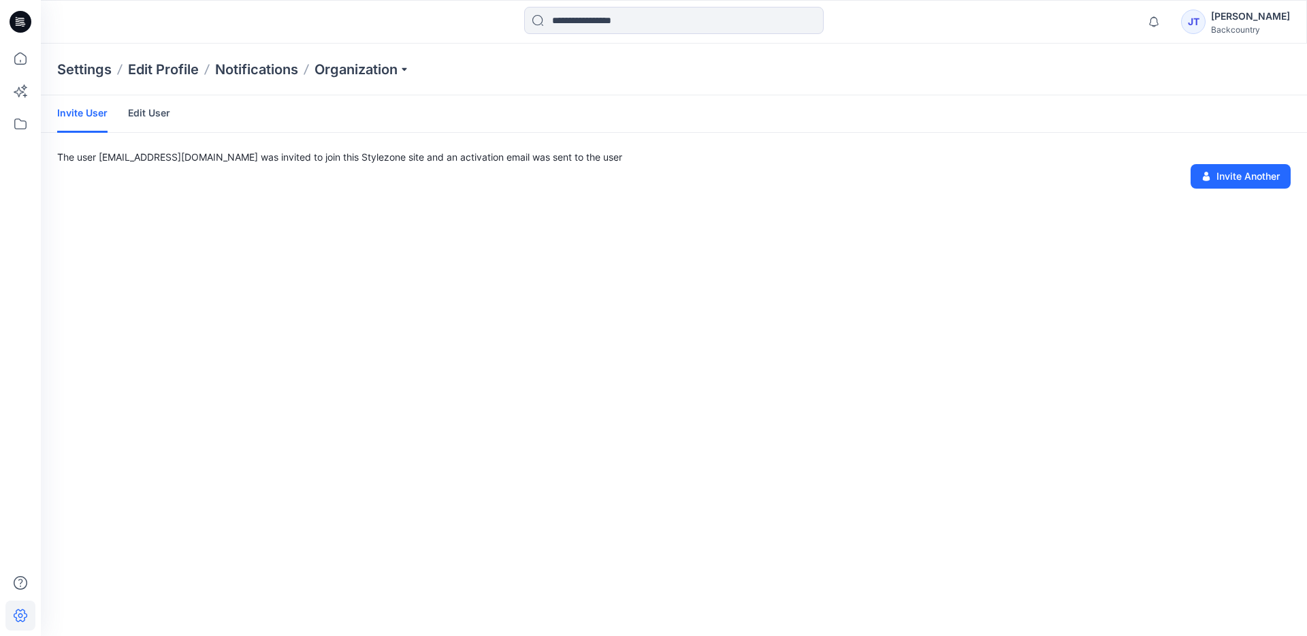
click at [143, 110] on link "Edit User" at bounding box center [149, 112] width 42 height 35
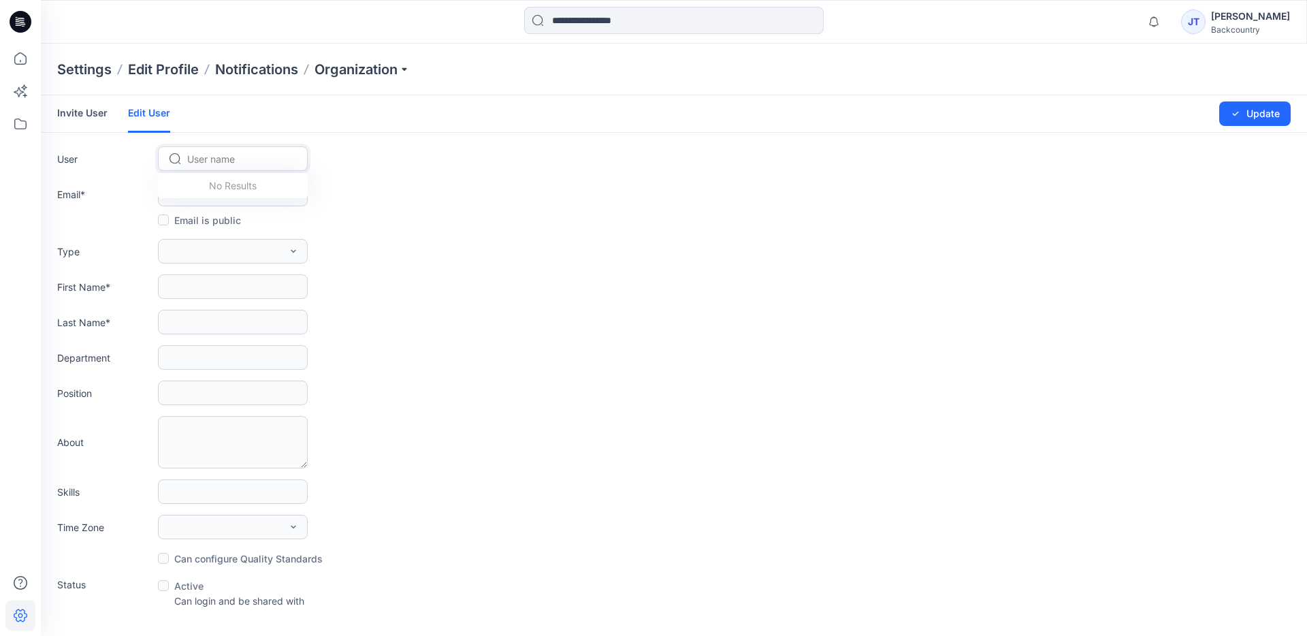
click at [244, 157] on div at bounding box center [241, 158] width 108 height 17
type input "*******"
click at [185, 192] on div "BS Browzwear Support" at bounding box center [233, 188] width 150 height 30
type input "**********"
type input "*********"
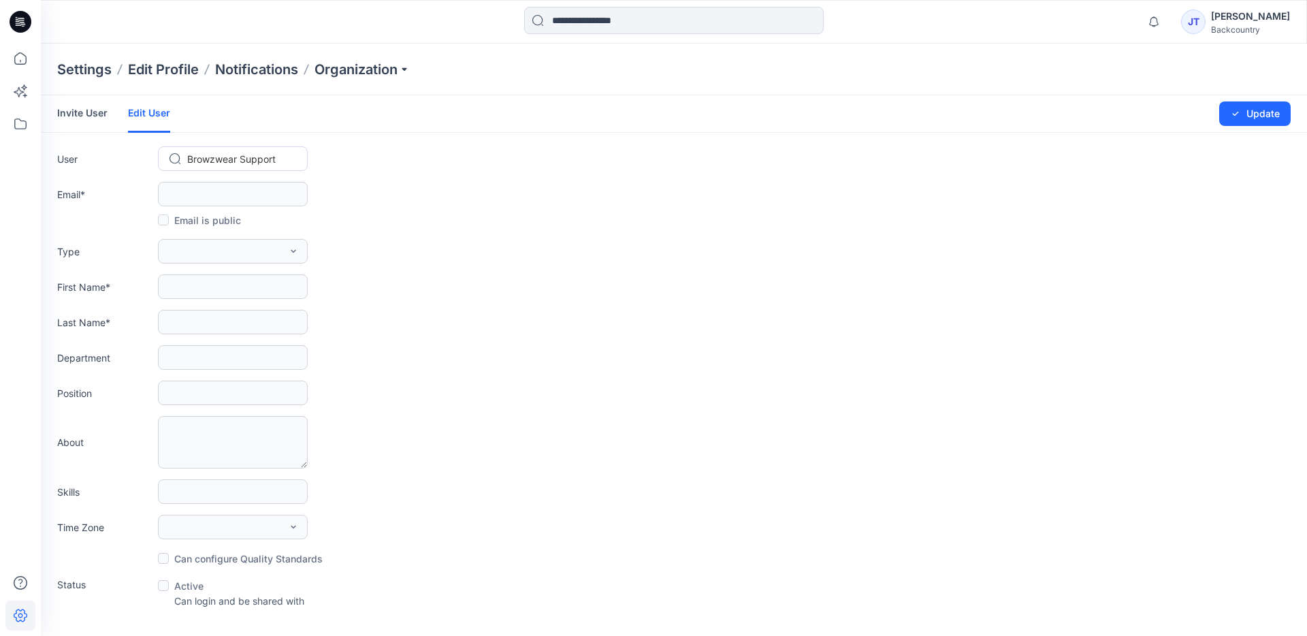
type input "*******"
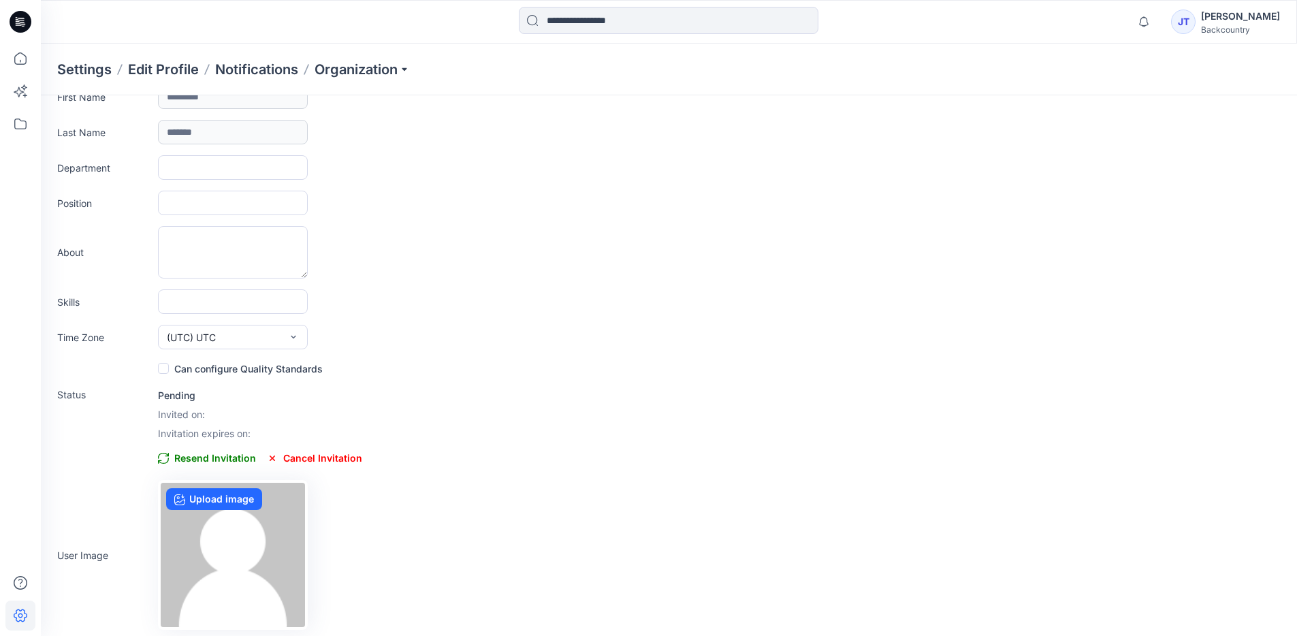
scroll to position [195, 0]
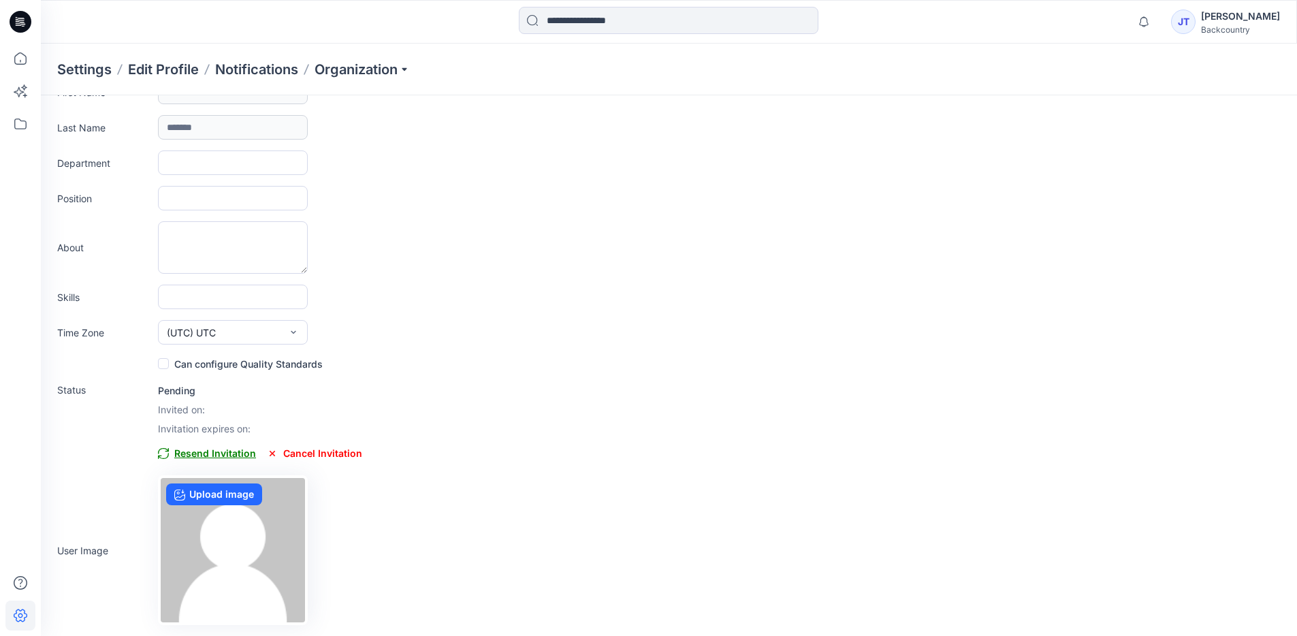
click at [209, 452] on span "Resend Invitation" at bounding box center [207, 453] width 98 height 16
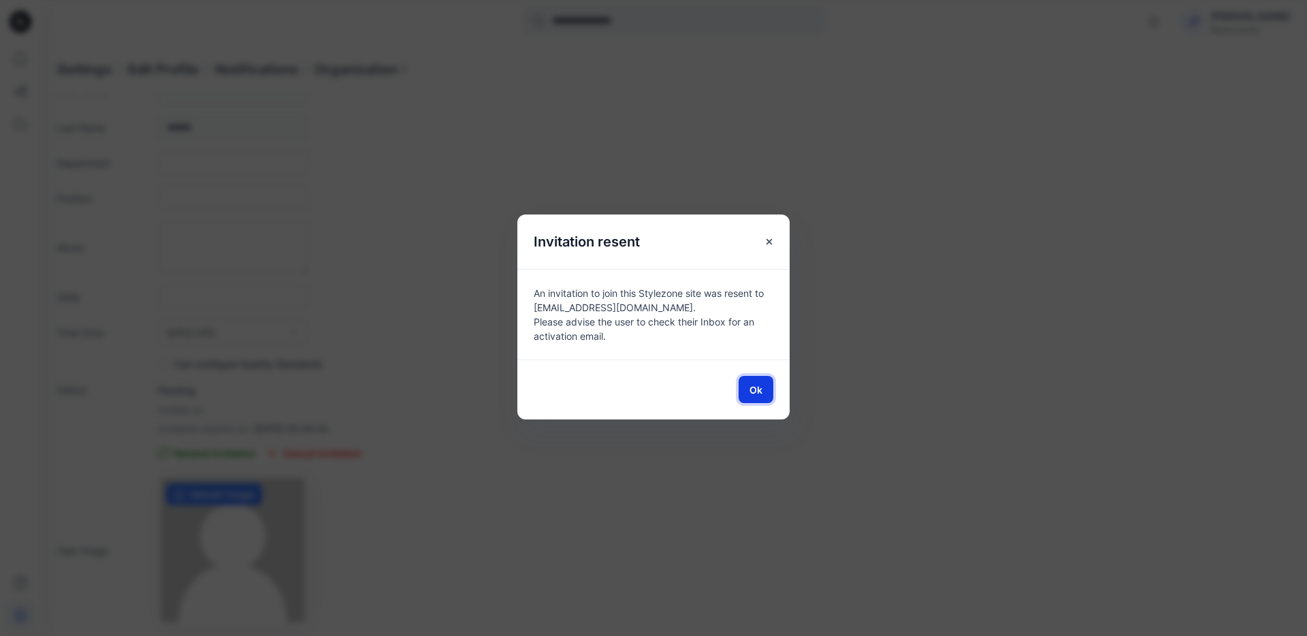
click at [751, 389] on span "Ok" at bounding box center [756, 390] width 13 height 14
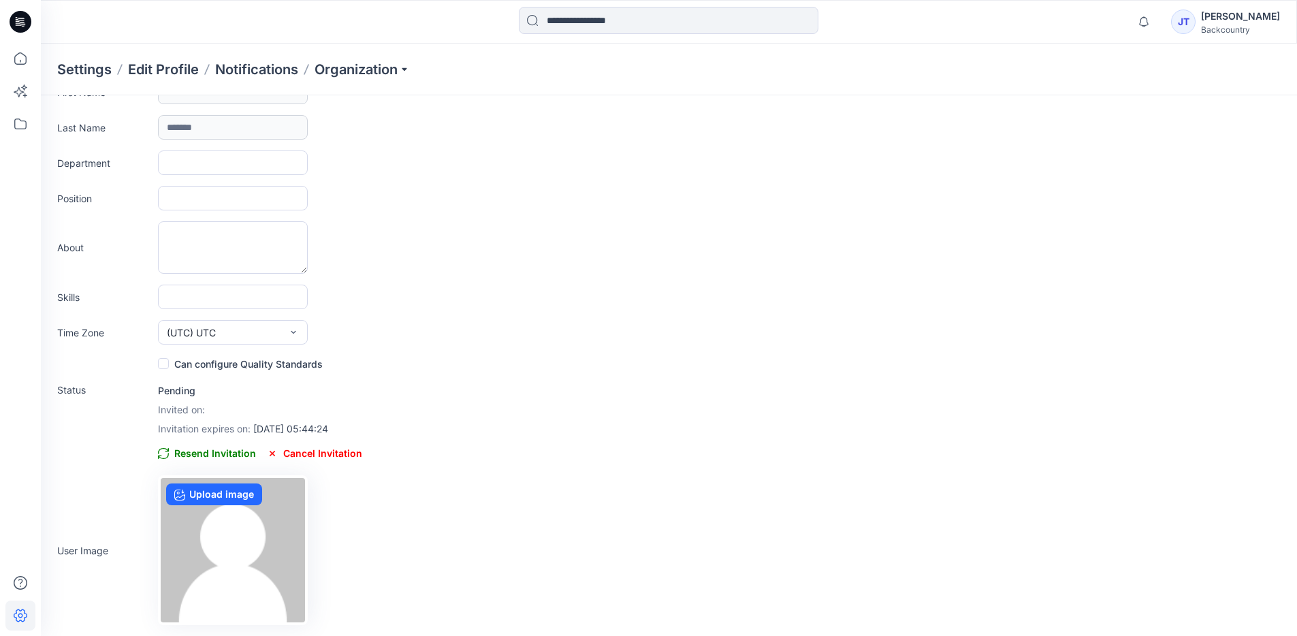
scroll to position [0, 0]
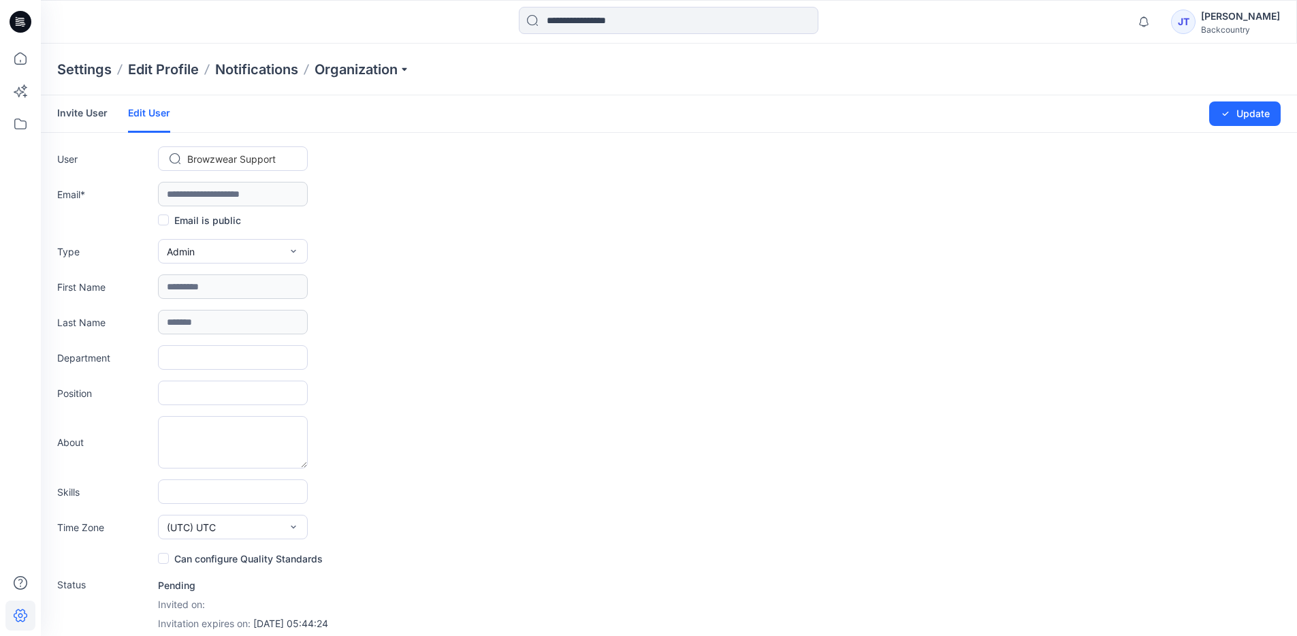
click at [82, 108] on link "Invite User" at bounding box center [82, 112] width 50 height 35
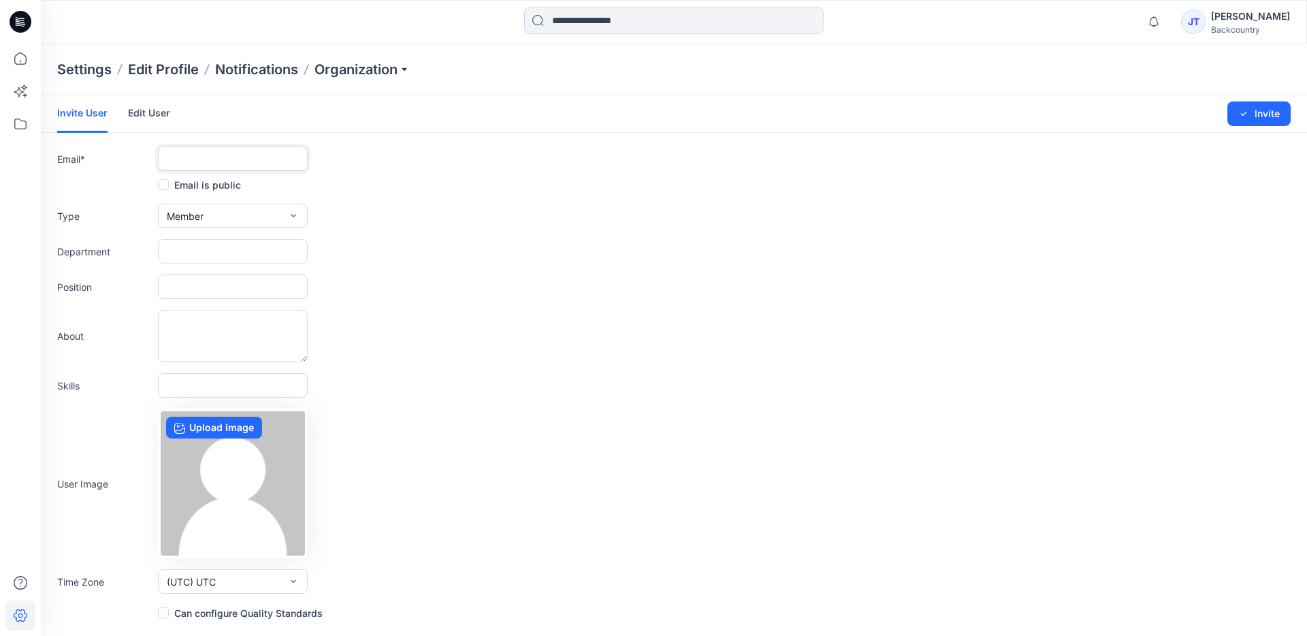
click at [213, 155] on input "text" at bounding box center [233, 158] width 150 height 25
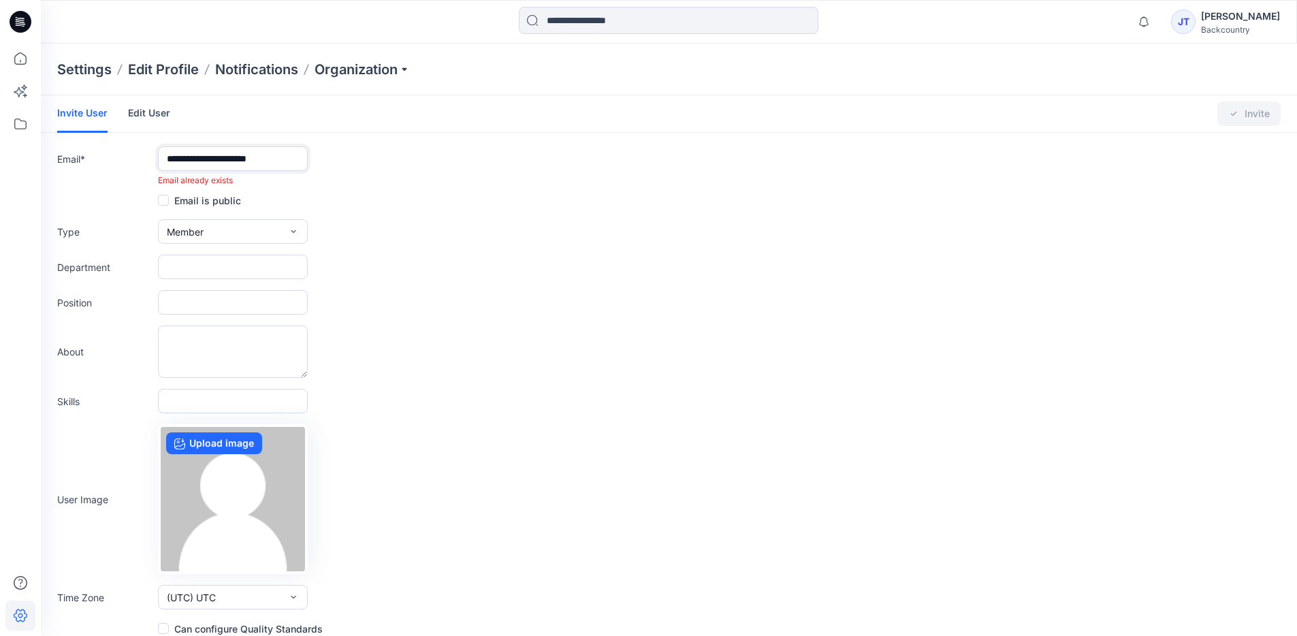
type input "**********"
click at [505, 217] on form "**********" at bounding box center [669, 365] width 1256 height 541
click at [393, 201] on div "Email is public" at bounding box center [668, 200] width 1223 height 16
click at [295, 230] on icon "button" at bounding box center [293, 231] width 5 height 3
click at [295, 231] on icon "button" at bounding box center [293, 231] width 11 height 11
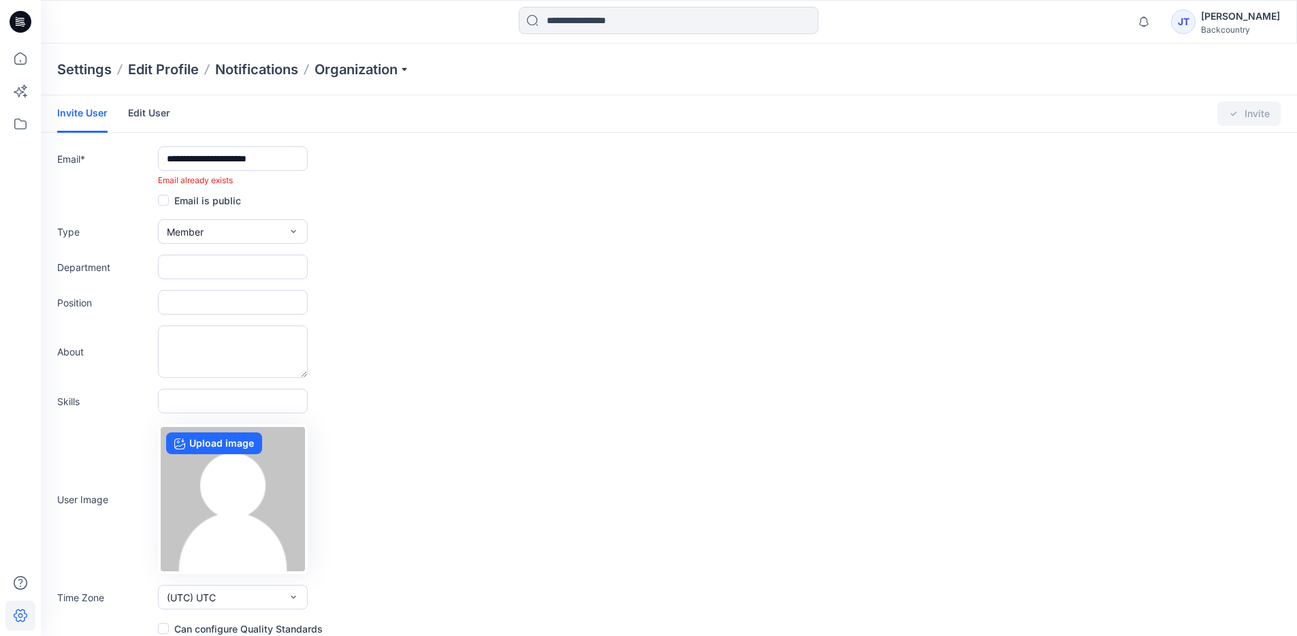
click at [456, 223] on div "Type Member External Member Admin" at bounding box center [668, 231] width 1223 height 25
click at [153, 110] on link "Edit User" at bounding box center [149, 112] width 42 height 35
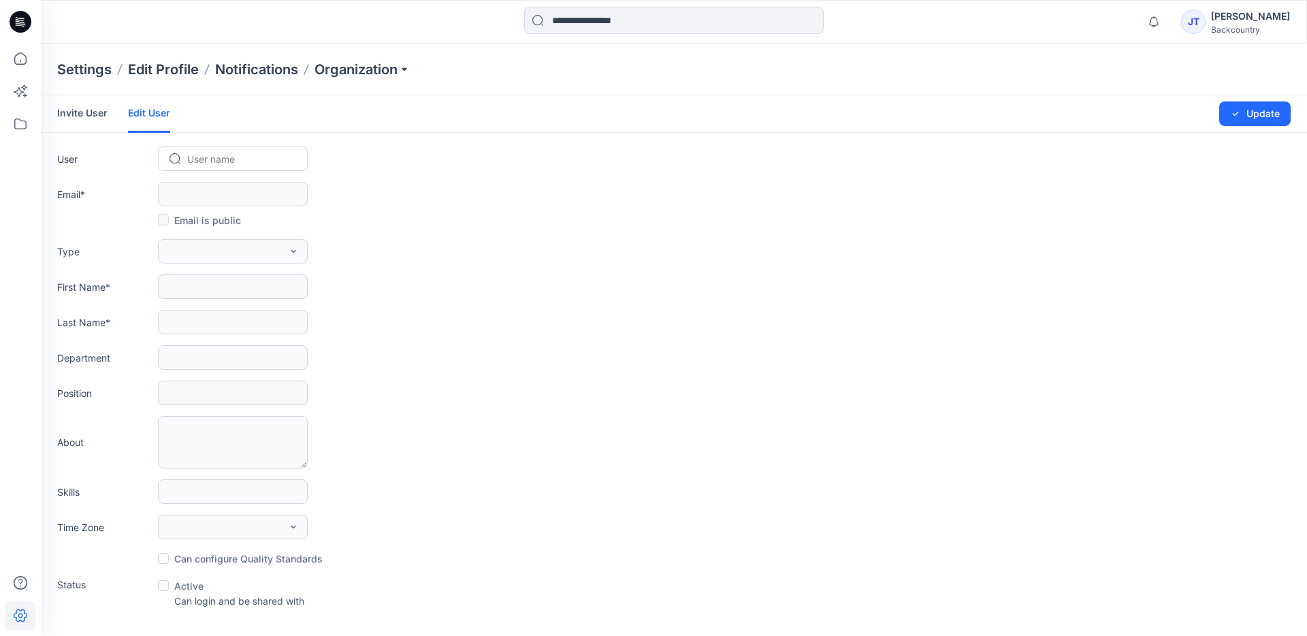
drag, startPoint x: 467, startPoint y: 288, endPoint x: 446, endPoint y: 272, distance: 26.3
click at [464, 285] on div "First Name *" at bounding box center [674, 286] width 1234 height 25
click at [260, 155] on div at bounding box center [241, 158] width 108 height 17
type input "*******"
click at [201, 185] on span "[PERSON_NAME]" at bounding box center [227, 187] width 77 height 14
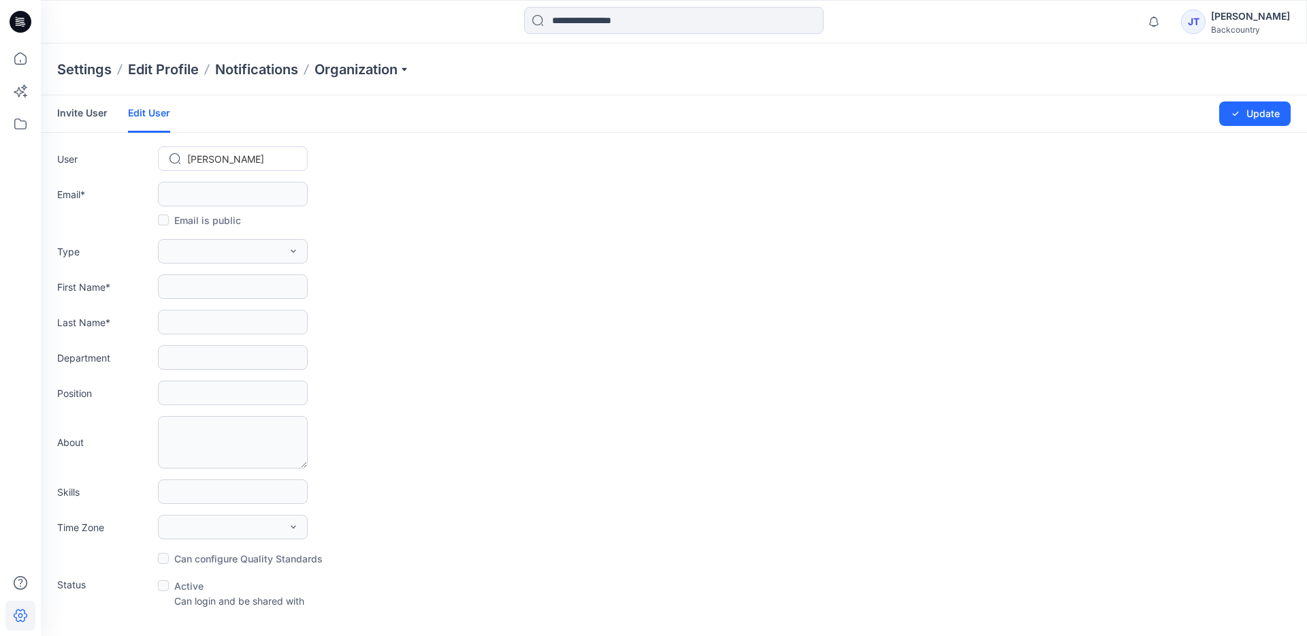
type input "**********"
type input "****"
type input "******"
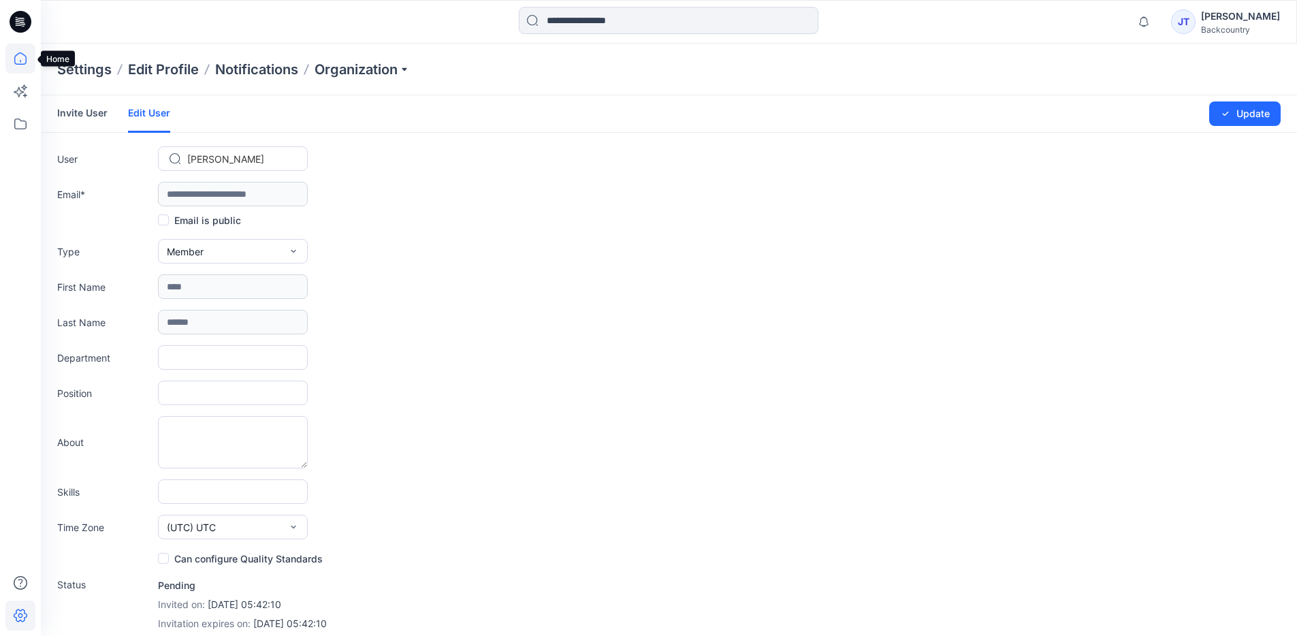
click at [18, 55] on icon at bounding box center [20, 59] width 30 height 30
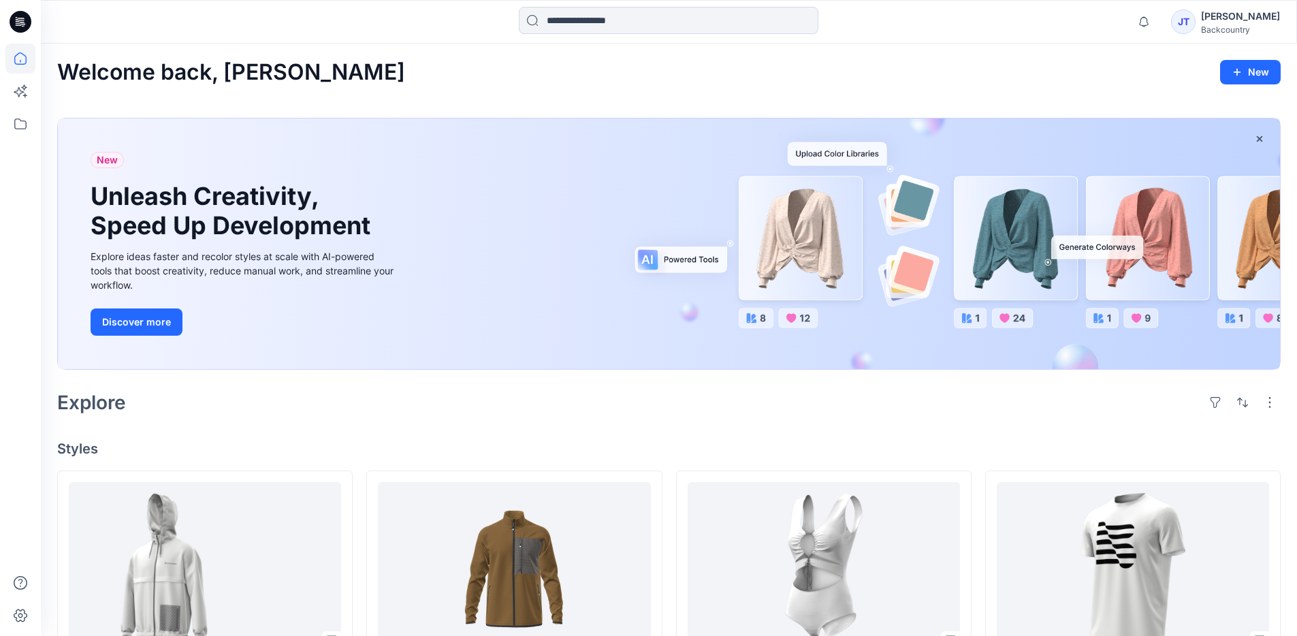
click at [1176, 29] on div "Backcountry" at bounding box center [1240, 30] width 79 height 10
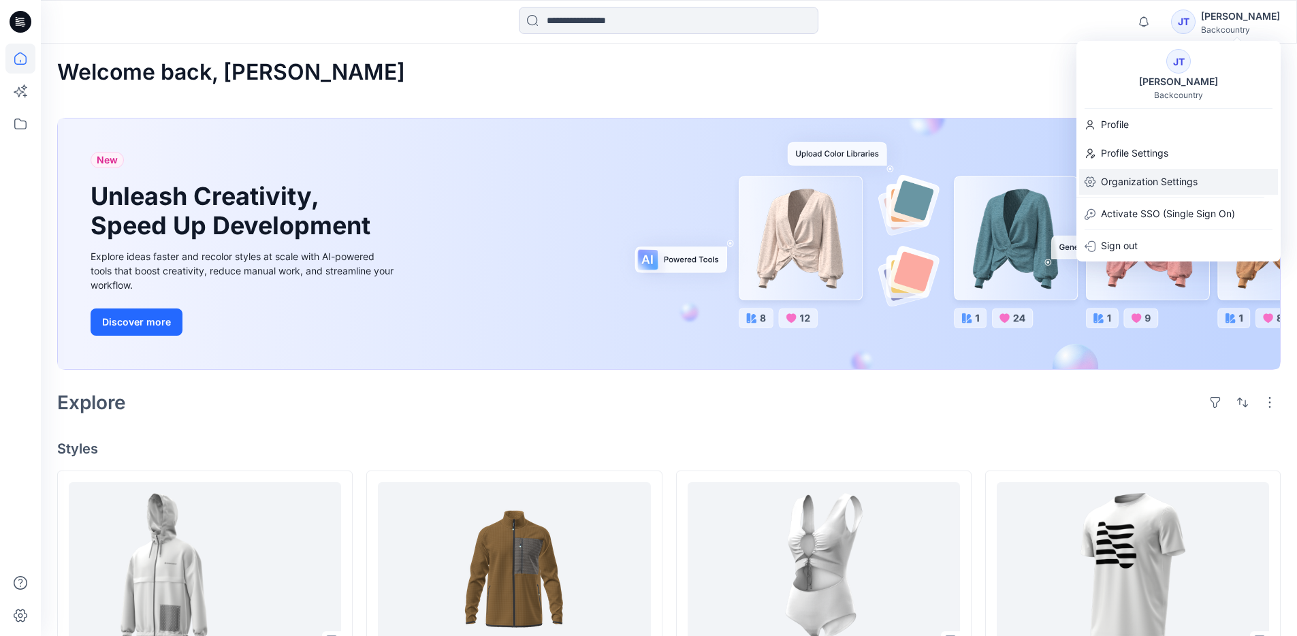
click at [1172, 180] on p "Organization Settings" at bounding box center [1149, 182] width 97 height 26
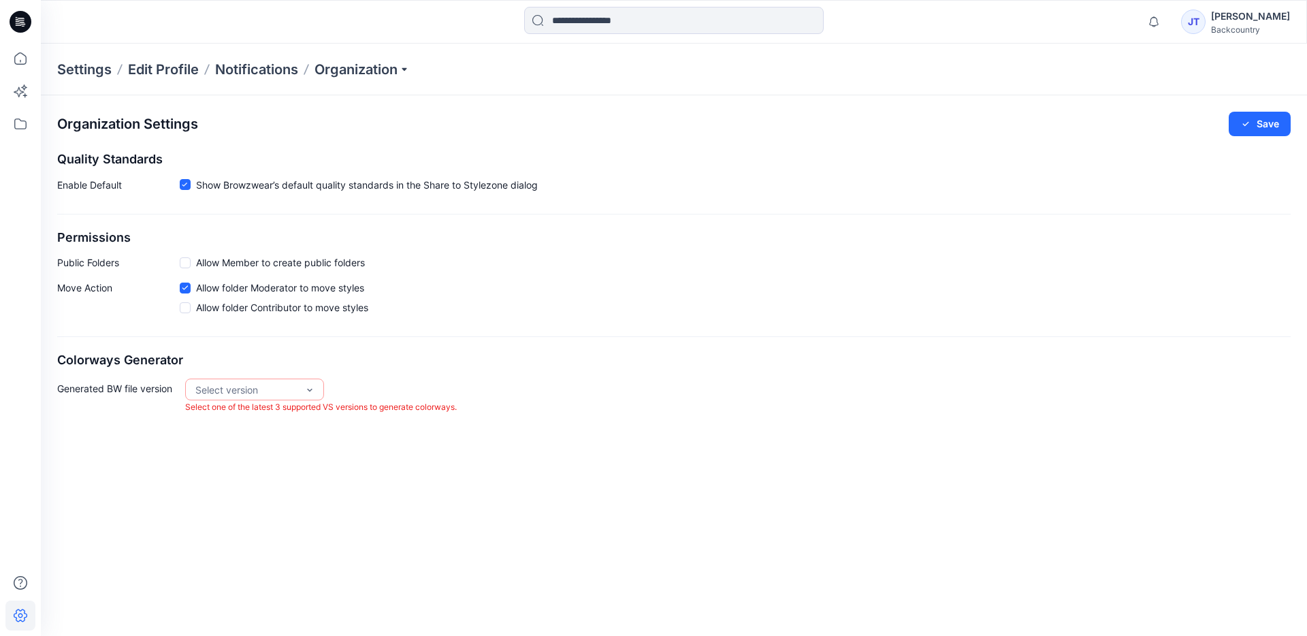
click at [94, 66] on p "Settings" at bounding box center [84, 69] width 54 height 19
click at [87, 68] on p "Settings" at bounding box center [84, 69] width 54 height 19
click at [80, 71] on p "Settings" at bounding box center [84, 69] width 54 height 19
click at [171, 65] on p "Edit Profile" at bounding box center [163, 69] width 71 height 19
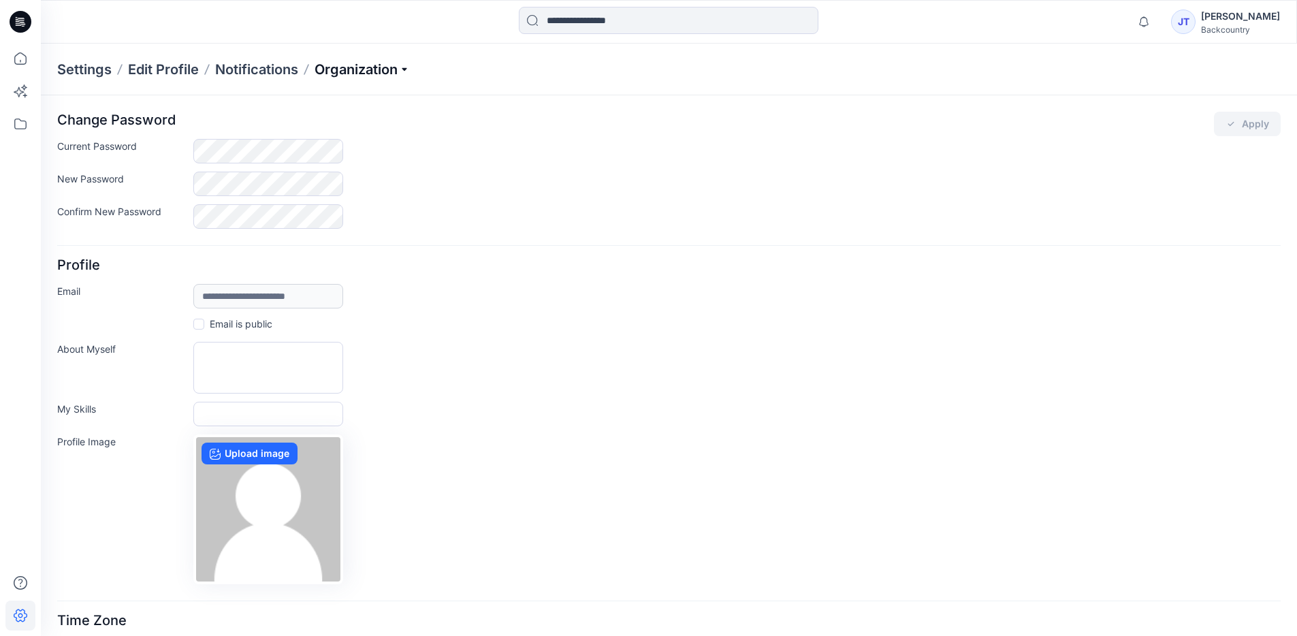
click at [354, 66] on p "Organization" at bounding box center [362, 69] width 95 height 19
click at [317, 208] on link "Organization Settings" at bounding box center [364, 209] width 199 height 27
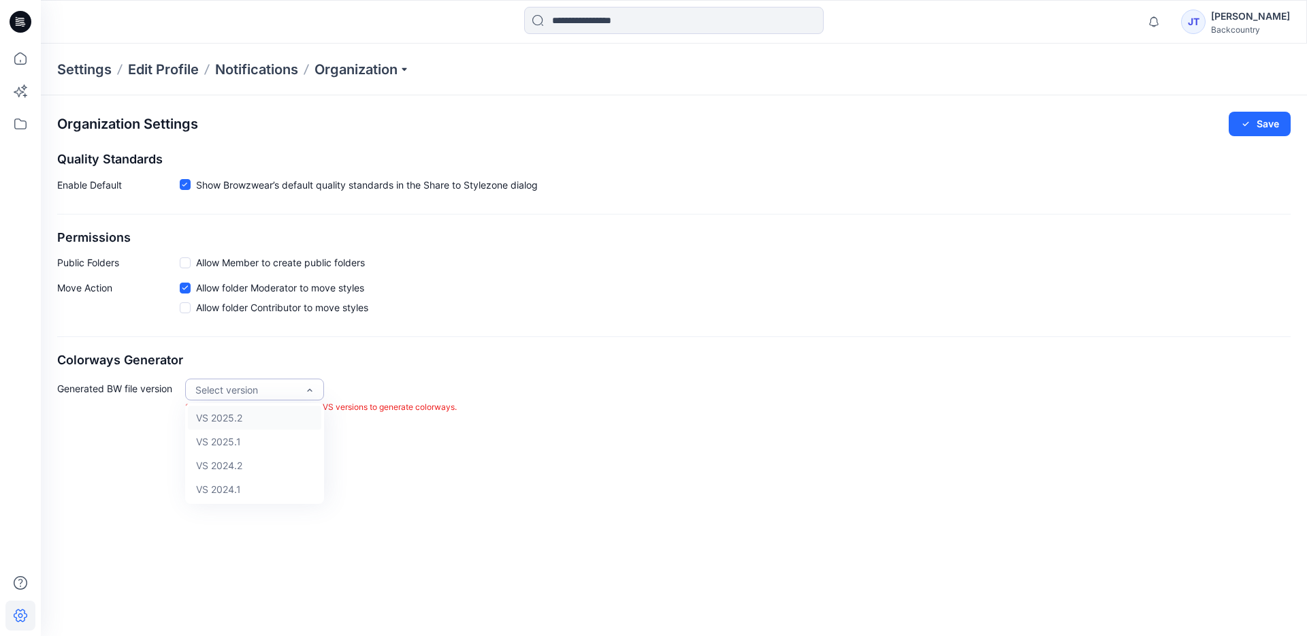
click at [319, 386] on div "Select version" at bounding box center [254, 390] width 139 height 22
click at [371, 366] on h2 "Colorways Generator" at bounding box center [674, 360] width 1234 height 14
click at [187, 307] on span at bounding box center [185, 307] width 11 height 11
click at [421, 357] on h2 "Colorways Generator" at bounding box center [674, 360] width 1234 height 14
